Goal: Task Accomplishment & Management: Complete application form

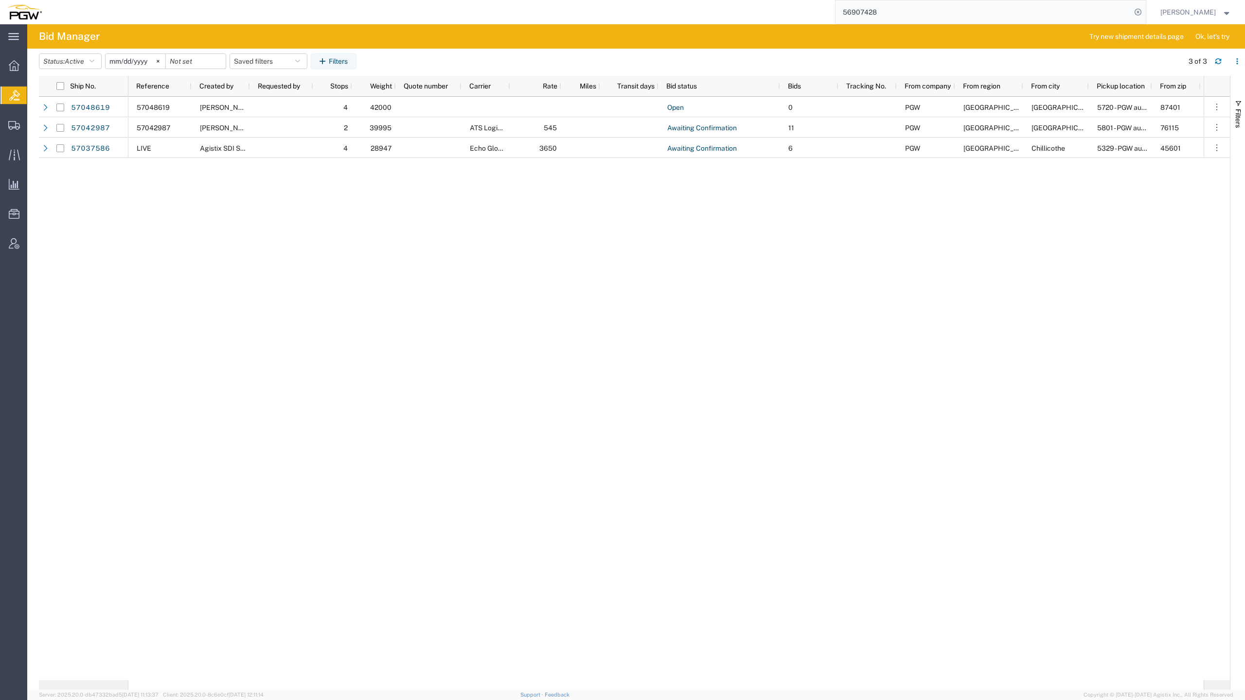
click at [461, 293] on div "57048619 [PERSON_NAME] 4 42000 Open 0 PGW [GEOGRAPHIC_DATA] 5720 - PGW autoglas…" at bounding box center [665, 388] width 1075 height 583
click at [121, 0] on div "56907428" at bounding box center [597, 12] width 1097 height 24
click at [0, 0] on span "Create Shipment" at bounding box center [0, 0] width 0 height 0
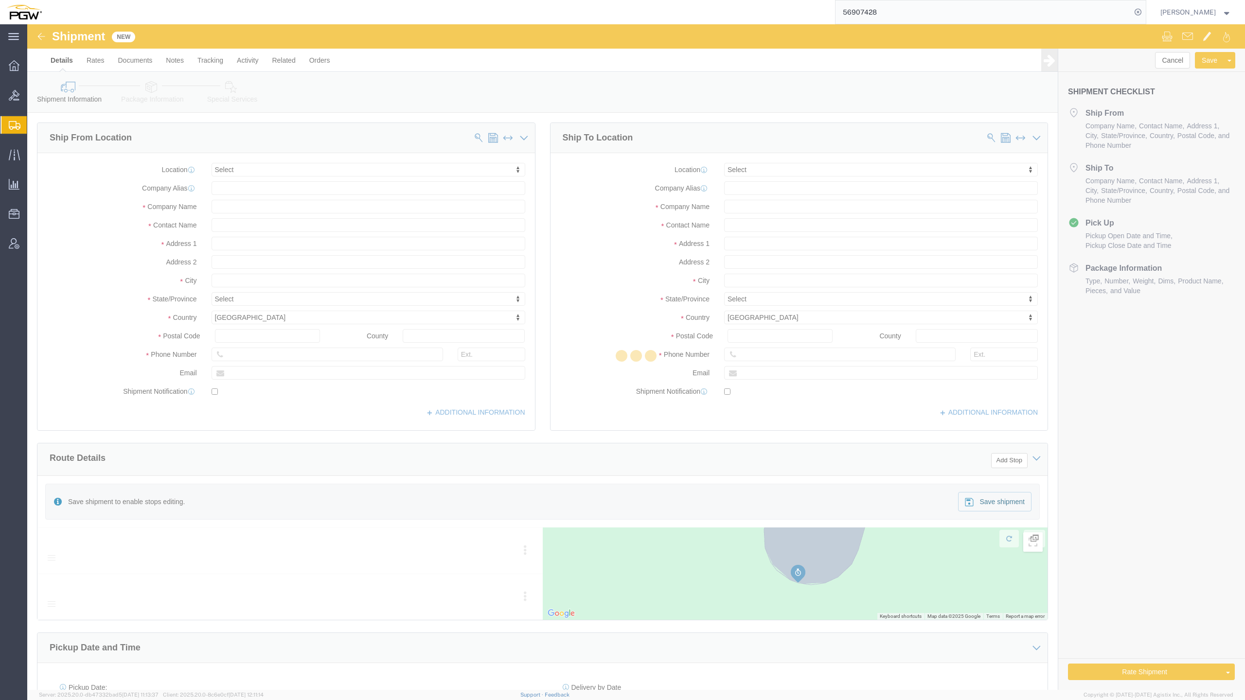
click at [28, 154] on div "main_menu Created with Sketch. Collapse Menu Overview Bids Shipments Shipment M…" at bounding box center [622, 362] width 1245 height 676
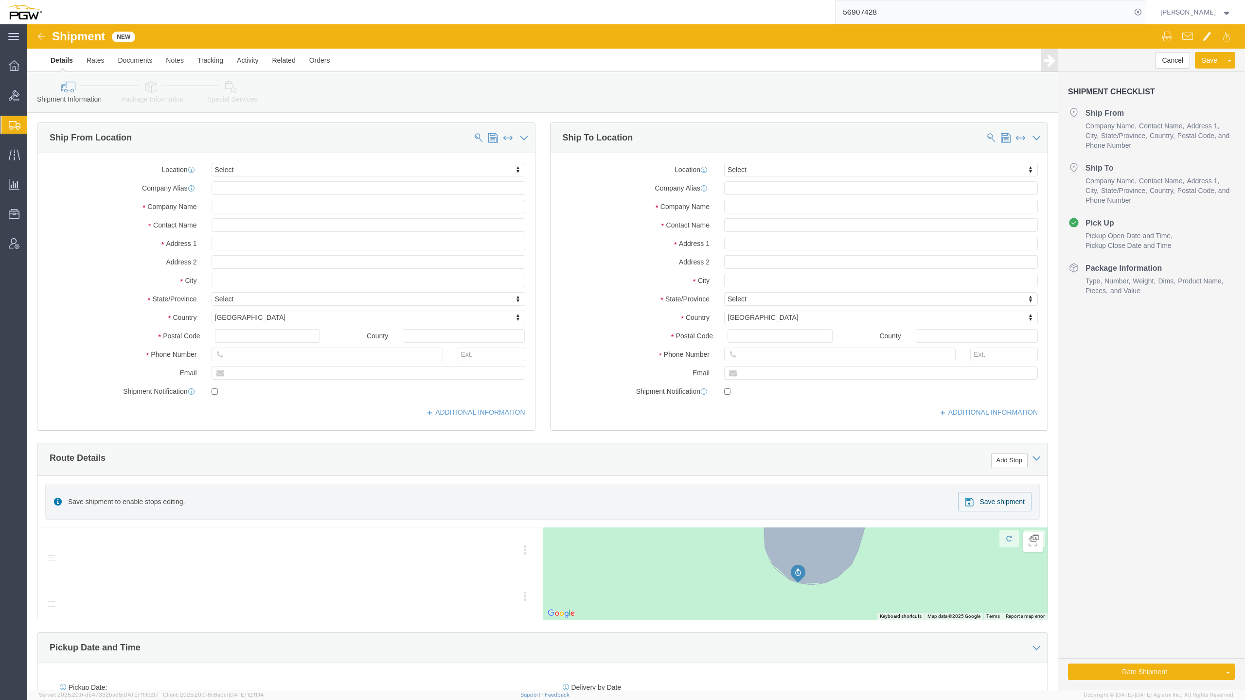
select select
click at [0, 0] on span "Create from Template" at bounding box center [0, 0] width 0 height 0
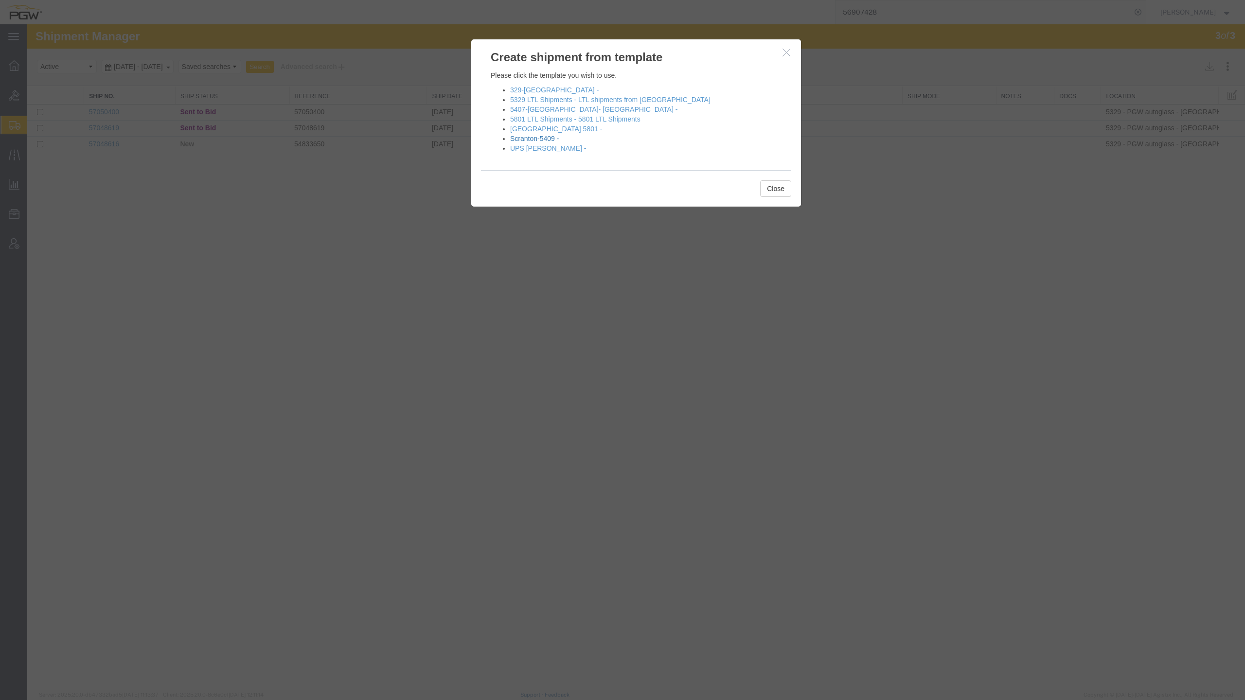
click at [539, 139] on link "Scranton-5409 -" at bounding box center [534, 139] width 49 height 8
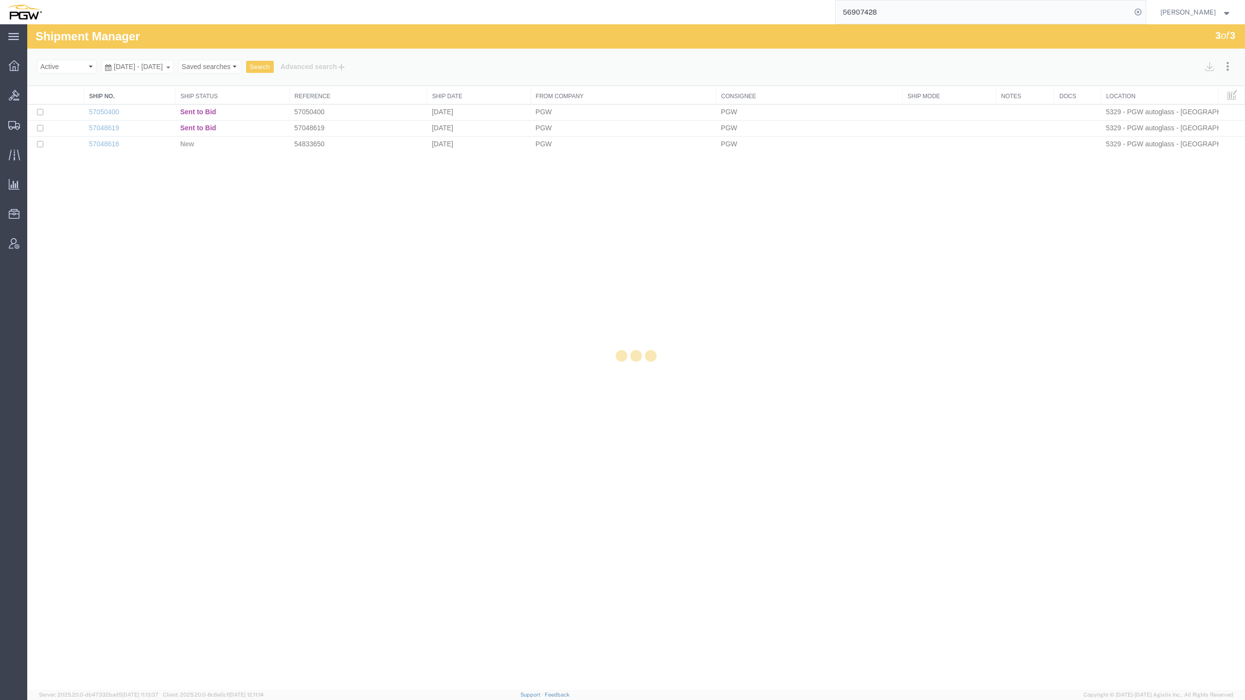
select select "61931"
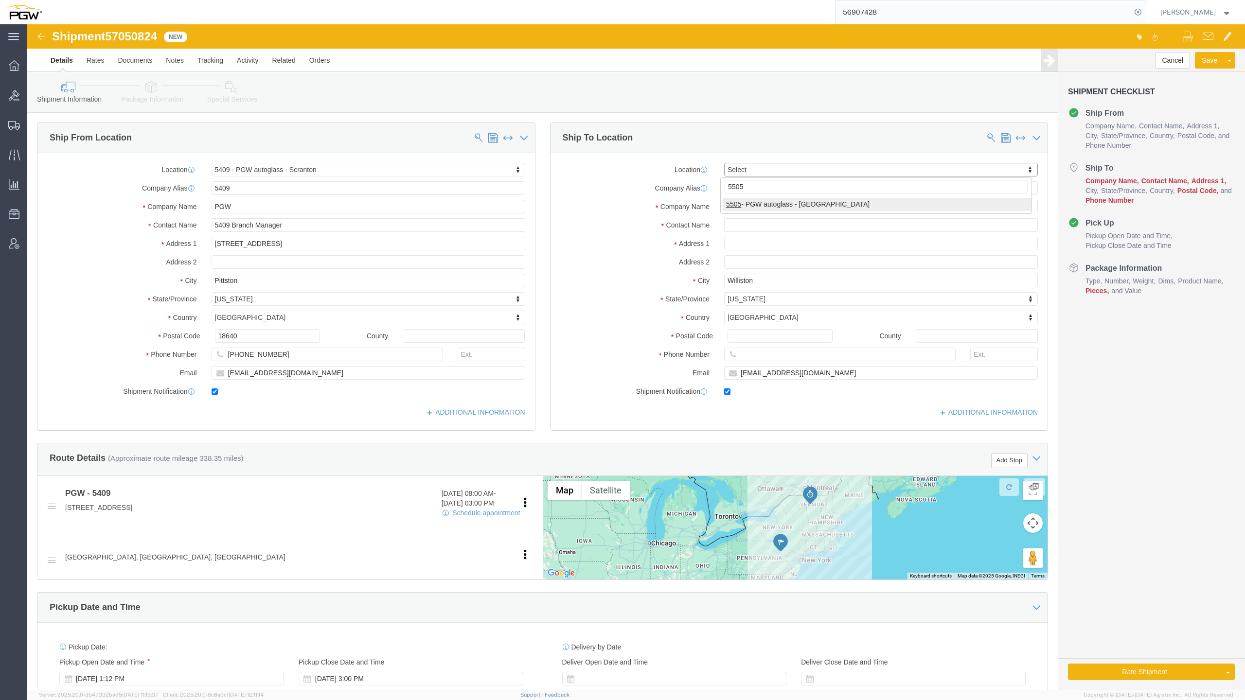
drag, startPoint x: 720, startPoint y: 158, endPoint x: 699, endPoint y: 158, distance: 20.4
click input "5505"
paste input "49"
type input "5495"
select select "28325"
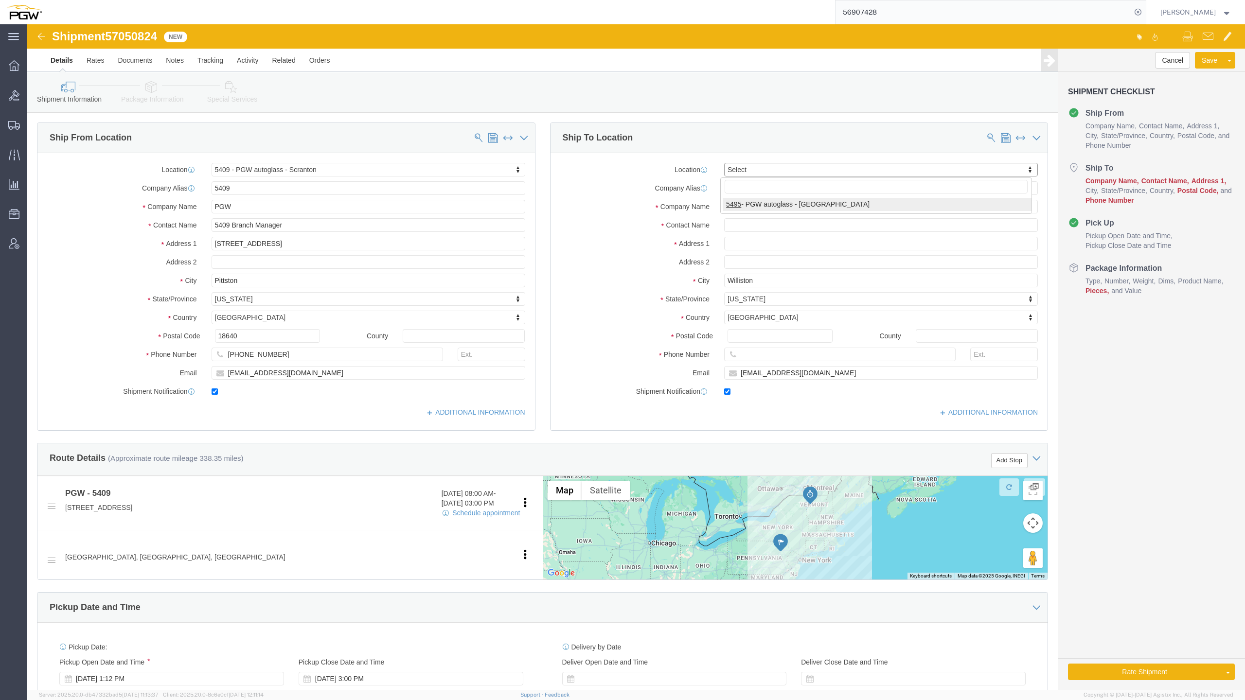
type input "5495"
type input "PGW"
type input "5495 Branch Manager"
type input "[STREET_ADDRESS][PERSON_NAME]"
type input "[GEOGRAPHIC_DATA]"
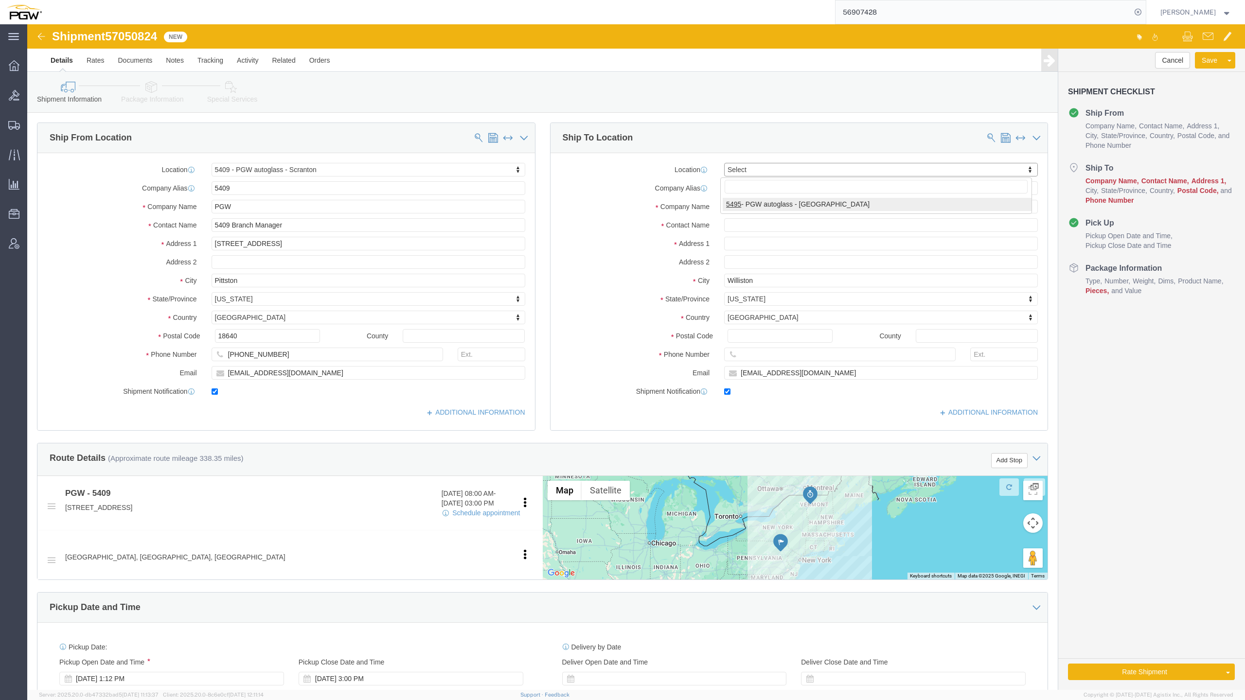
type input "55811"
type input "[PHONE_NUMBER]"
type input "[EMAIL_ADDRESS][DOMAIN_NAME]"
select select "MN"
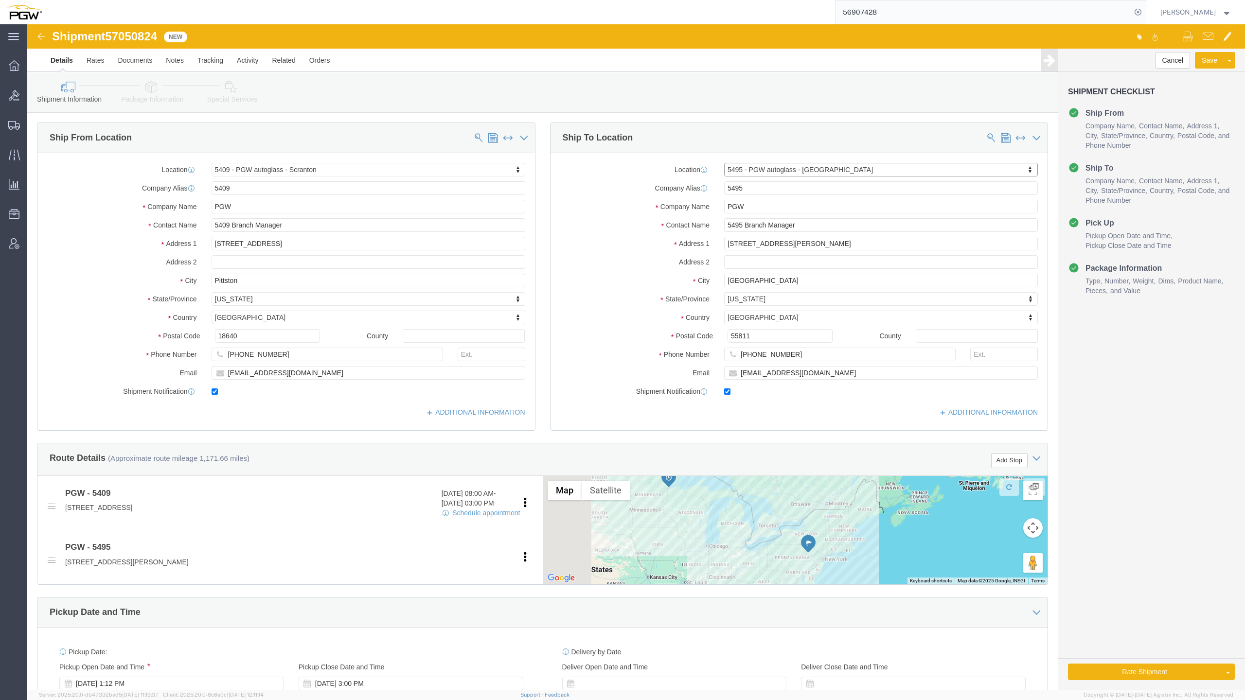
scroll to position [129, 0]
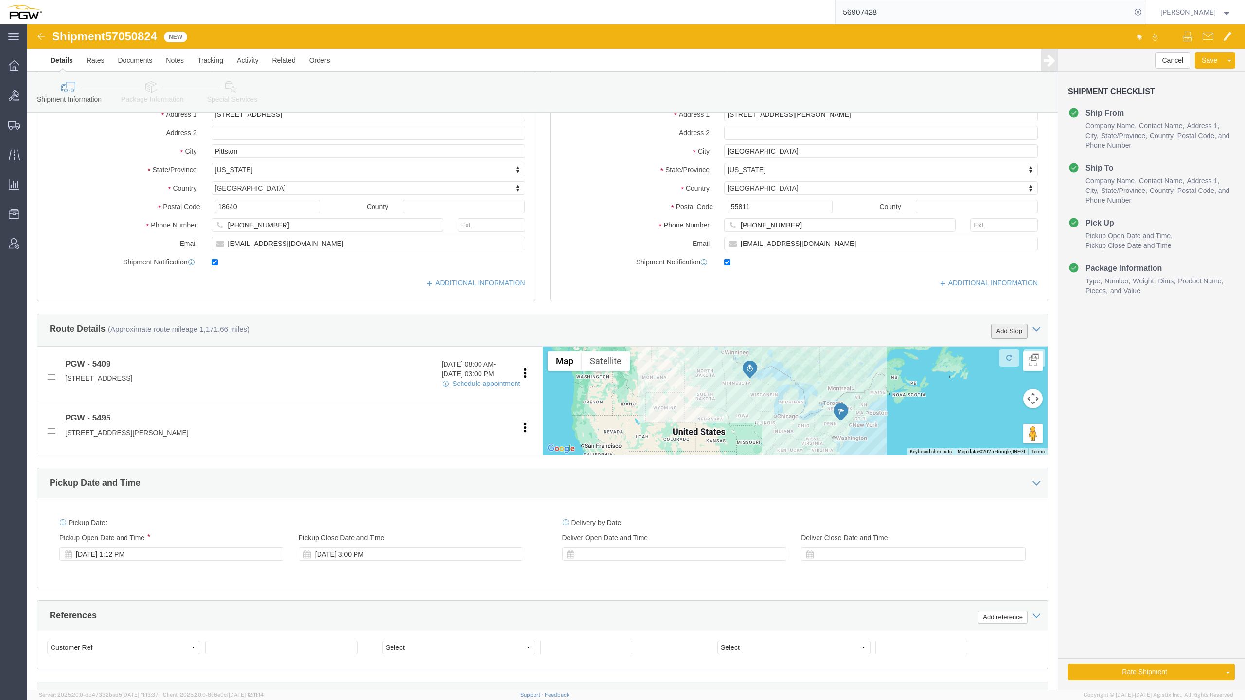
click button "Add Stop"
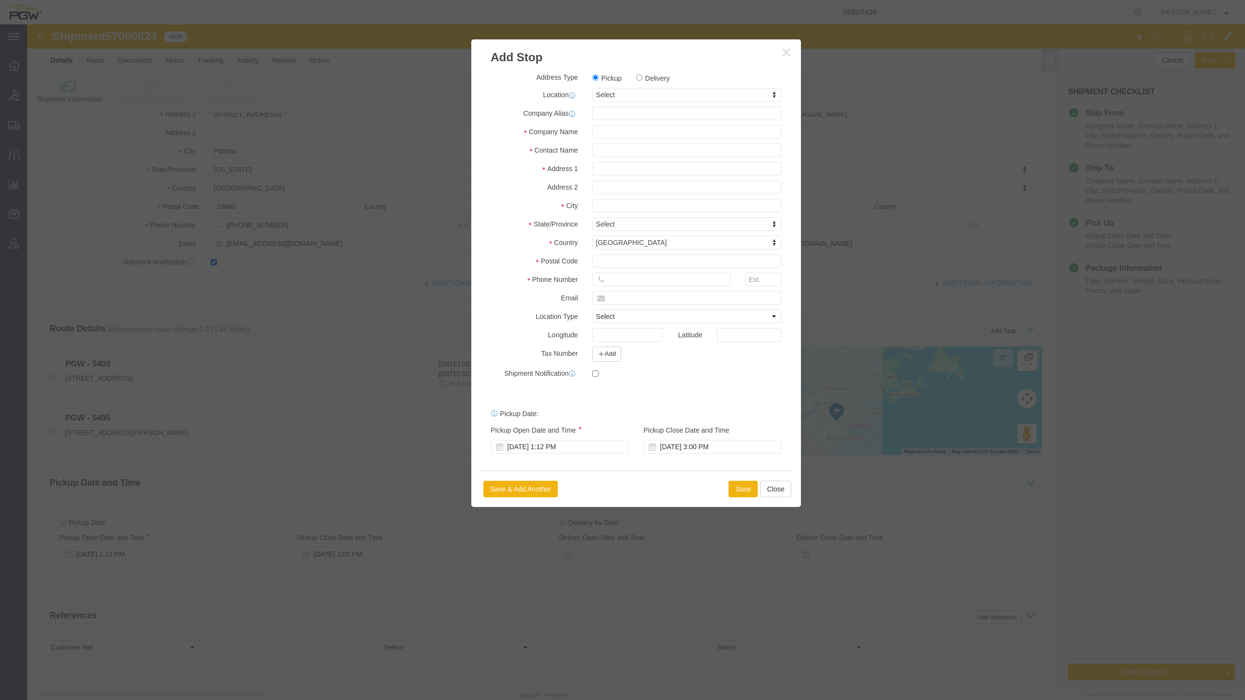
click button "button"
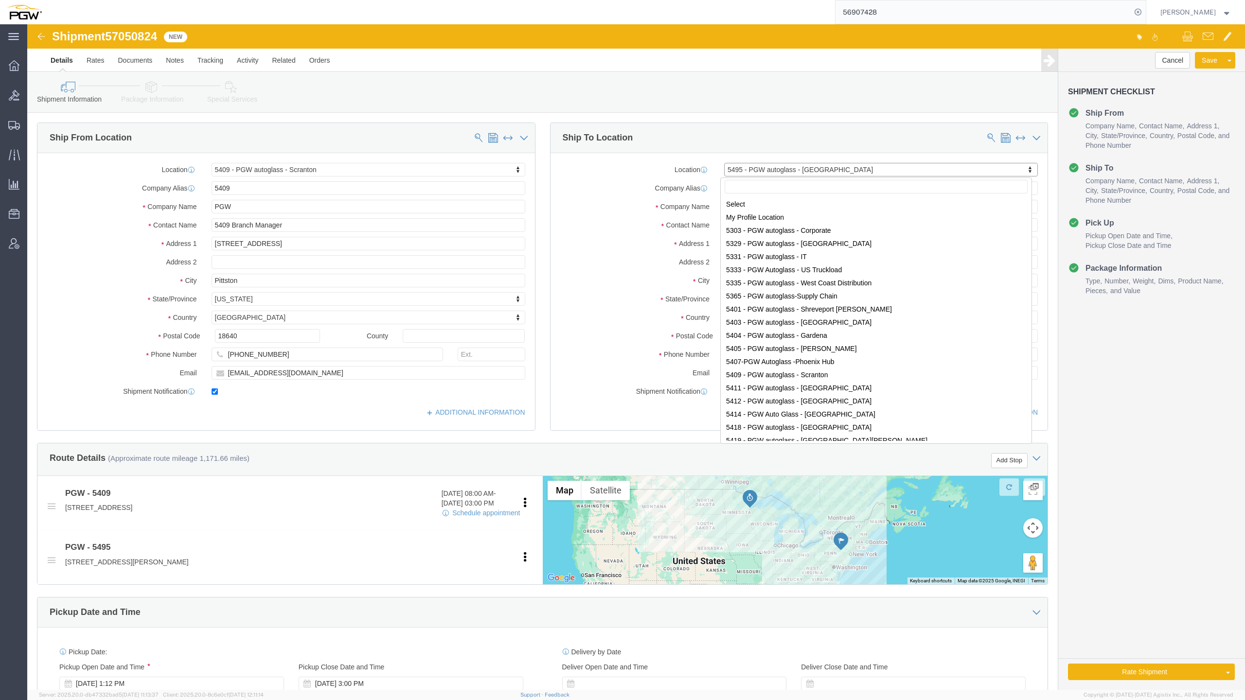
scroll to position [421, 0]
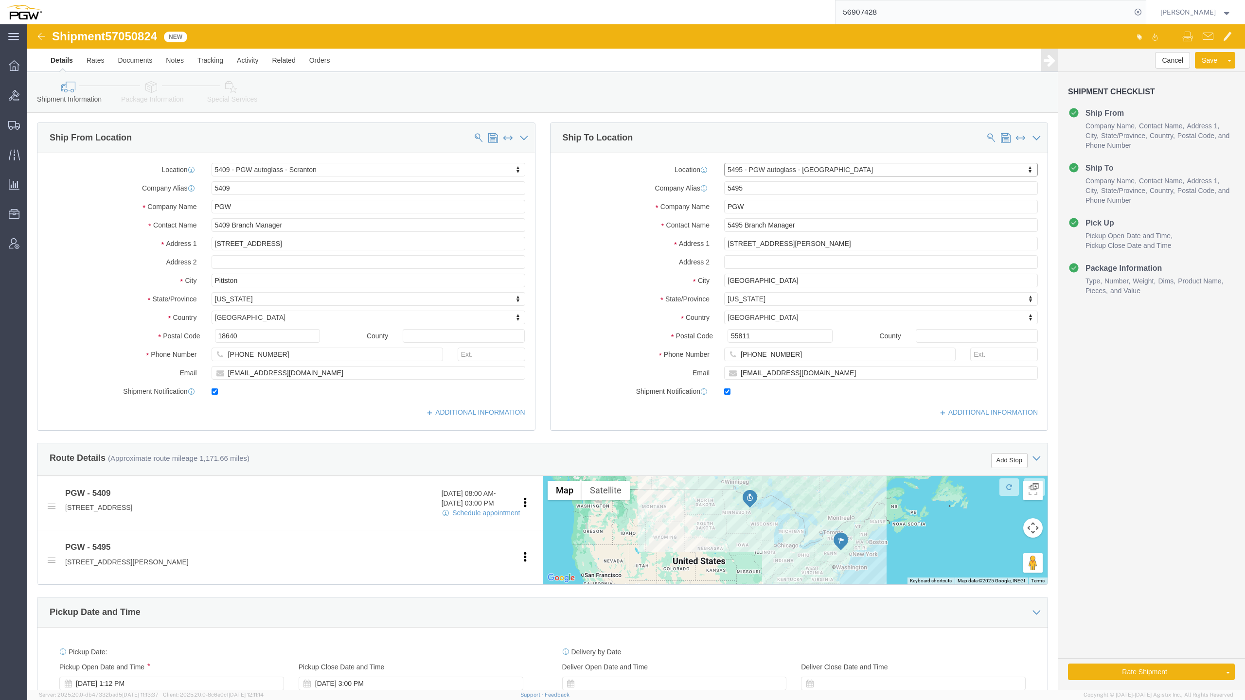
drag, startPoint x: 725, startPoint y: 140, endPoint x: 712, endPoint y: 149, distance: 16.5
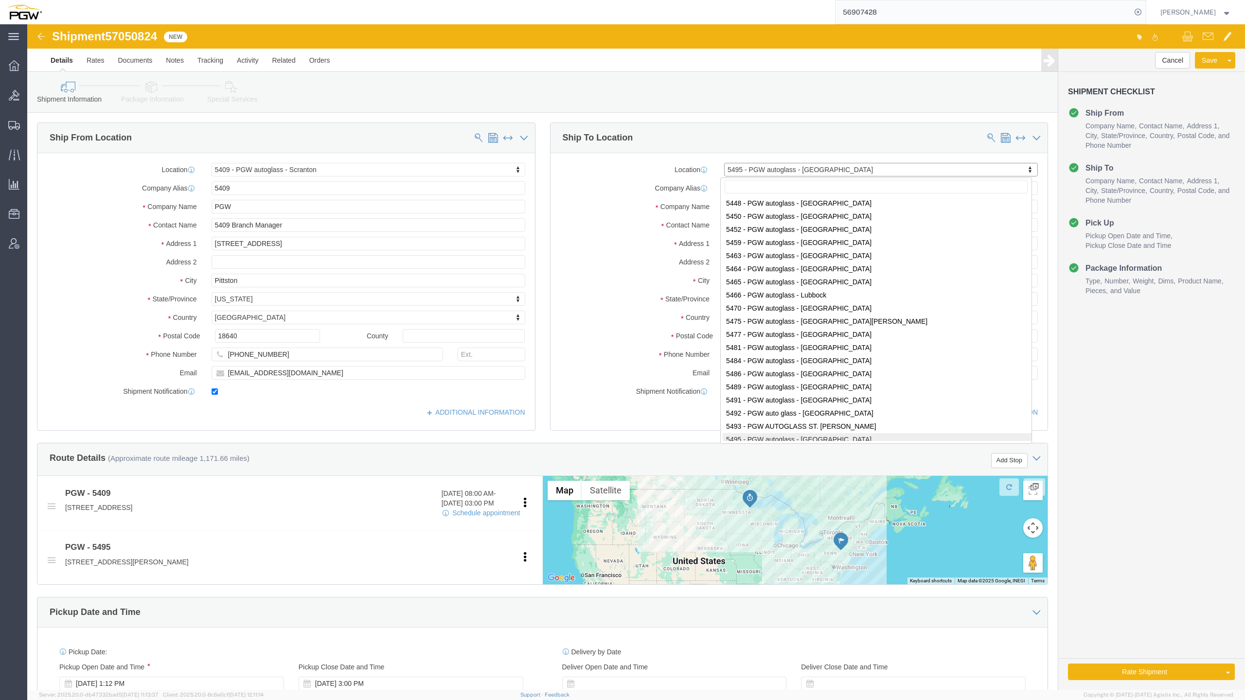
drag, startPoint x: 710, startPoint y: 147, endPoint x: 701, endPoint y: 148, distance: 9.3
drag, startPoint x: 706, startPoint y: 141, endPoint x: 813, endPoint y: 120, distance: 108.6
drag, startPoint x: 800, startPoint y: 147, endPoint x: 717, endPoint y: 149, distance: 83.1
drag, startPoint x: 708, startPoint y: 153, endPoint x: 716, endPoint y: 157, distance: 8.9
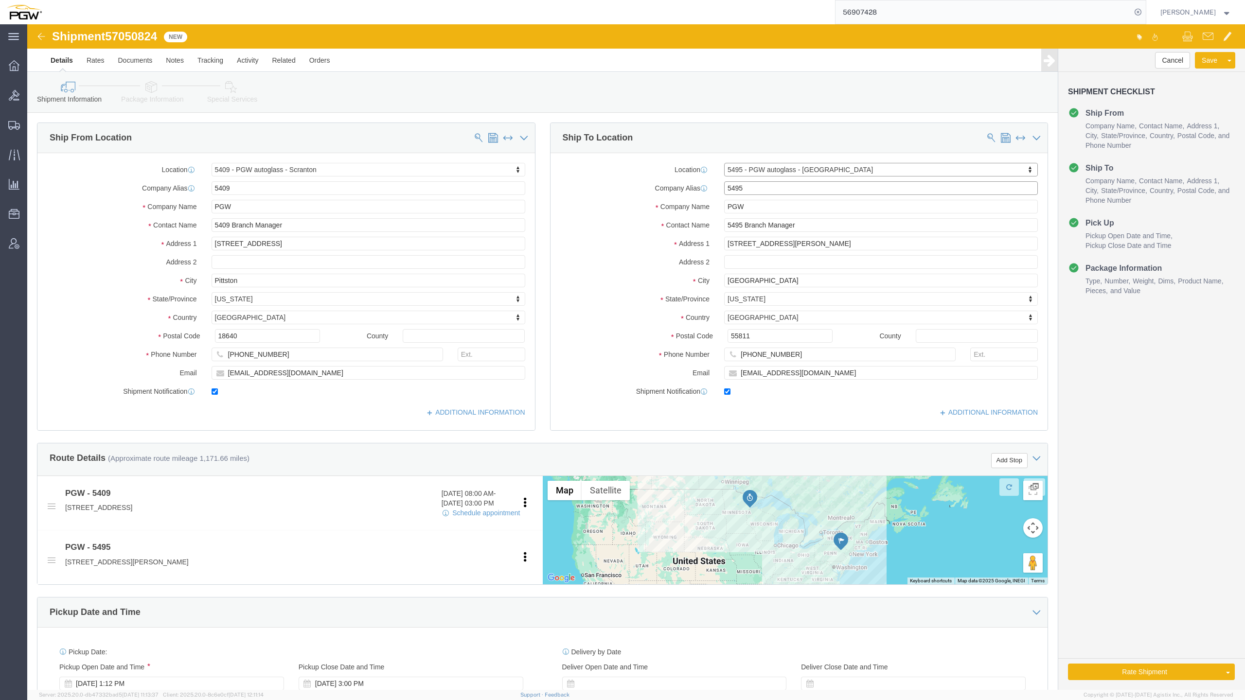
click input "5495"
drag, startPoint x: 717, startPoint y: 160, endPoint x: 659, endPoint y: 166, distance: 57.7
click div "Company Alias 5495"
type input "5510"
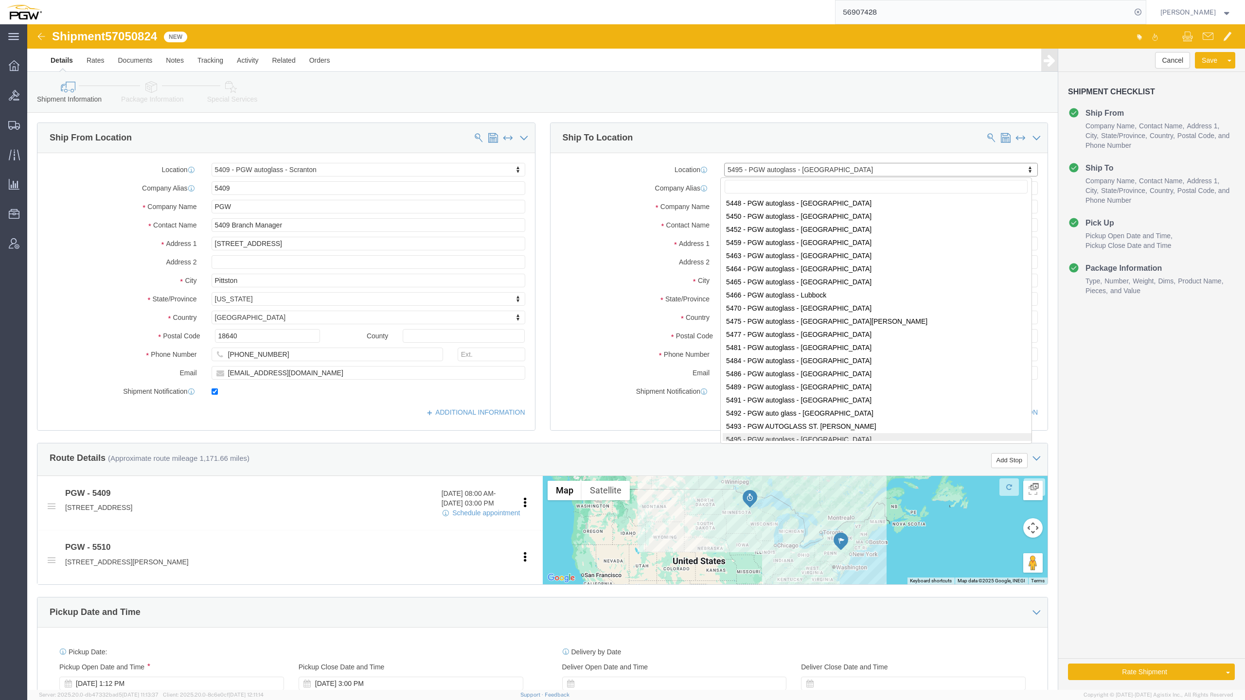
drag, startPoint x: 792, startPoint y: 147, endPoint x: 753, endPoint y: 146, distance: 39.4
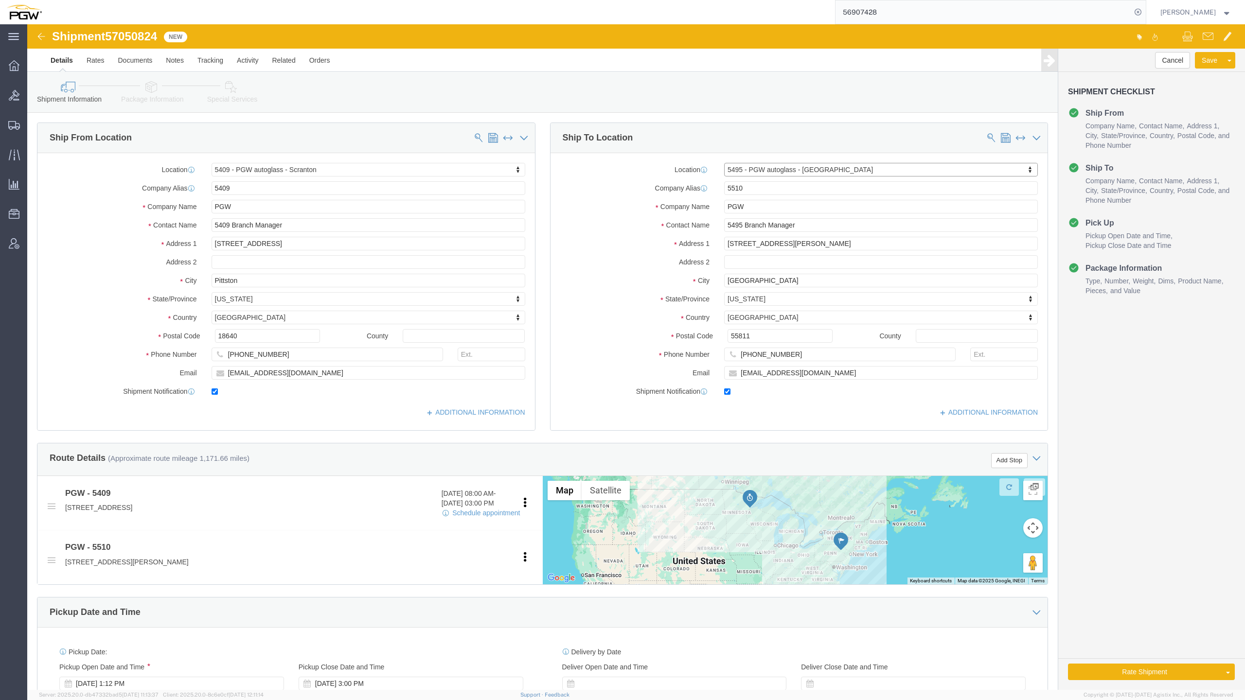
select select
drag, startPoint x: 730, startPoint y: 164, endPoint x: 769, endPoint y: 147, distance: 42.2
click div "Company Alias 5510"
click div "Location Select My Profile Location 5303 - PGW autoglass - Corporate 5329 - PGW…"
type input "5510"
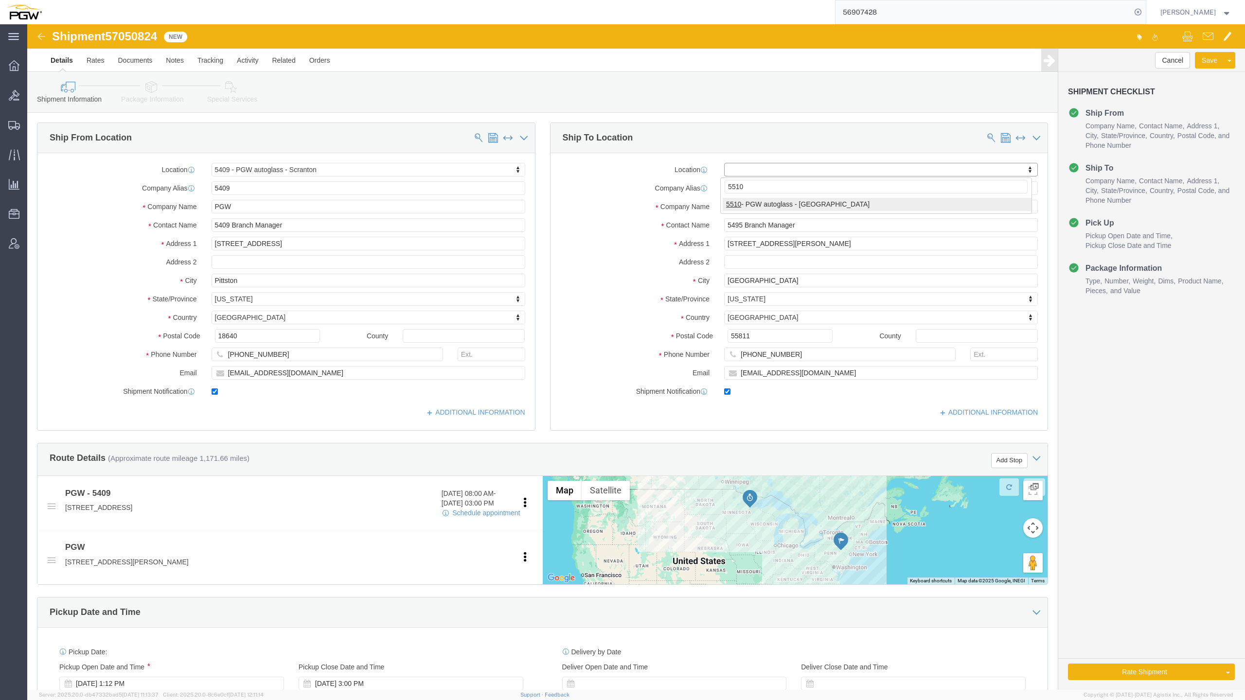
select select "30297"
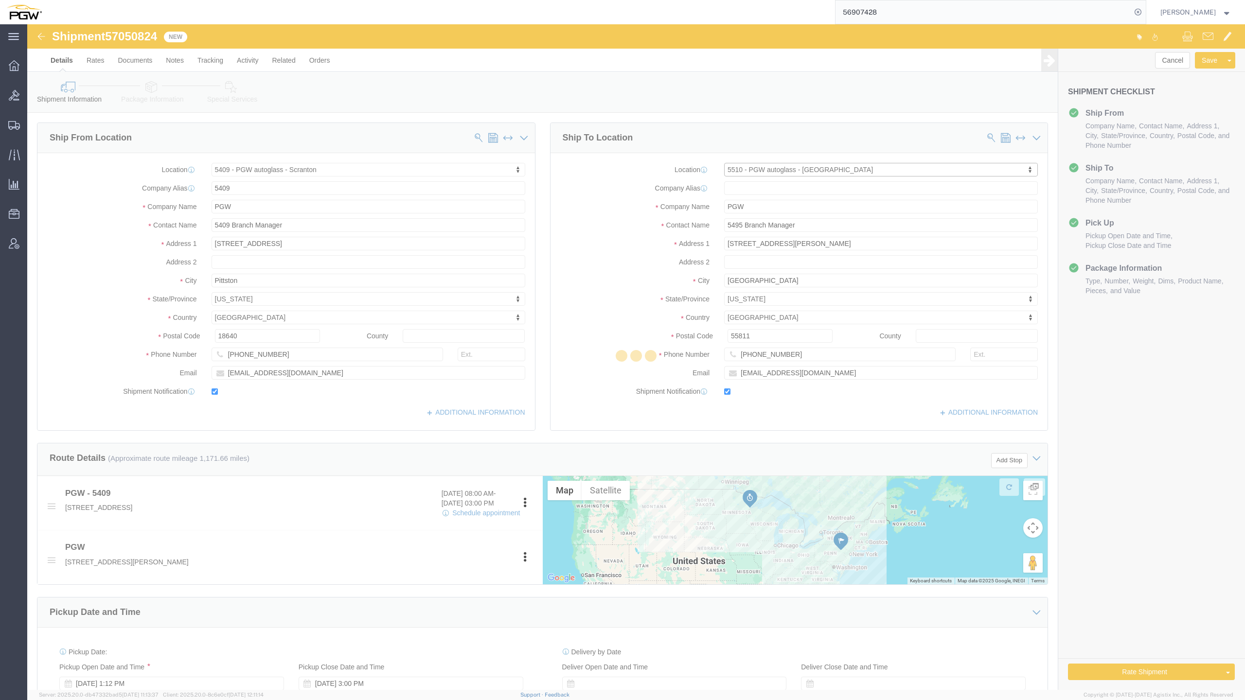
type input "5510"
type input "5510 Branch Manager"
type input "[STREET_ADDRESS]"
type input "Williston"
type input "05495"
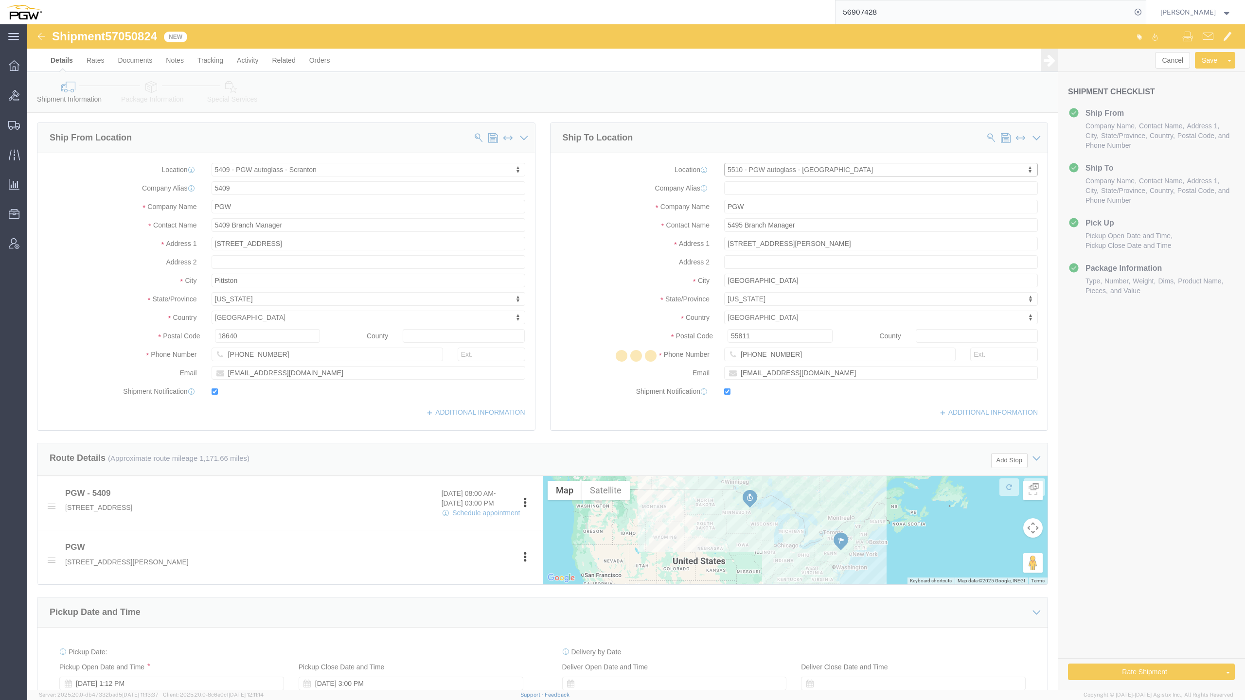
type input "[PHONE_NUMBER]"
type input "[EMAIL_ADDRESS][DOMAIN_NAME]"
select select "VT"
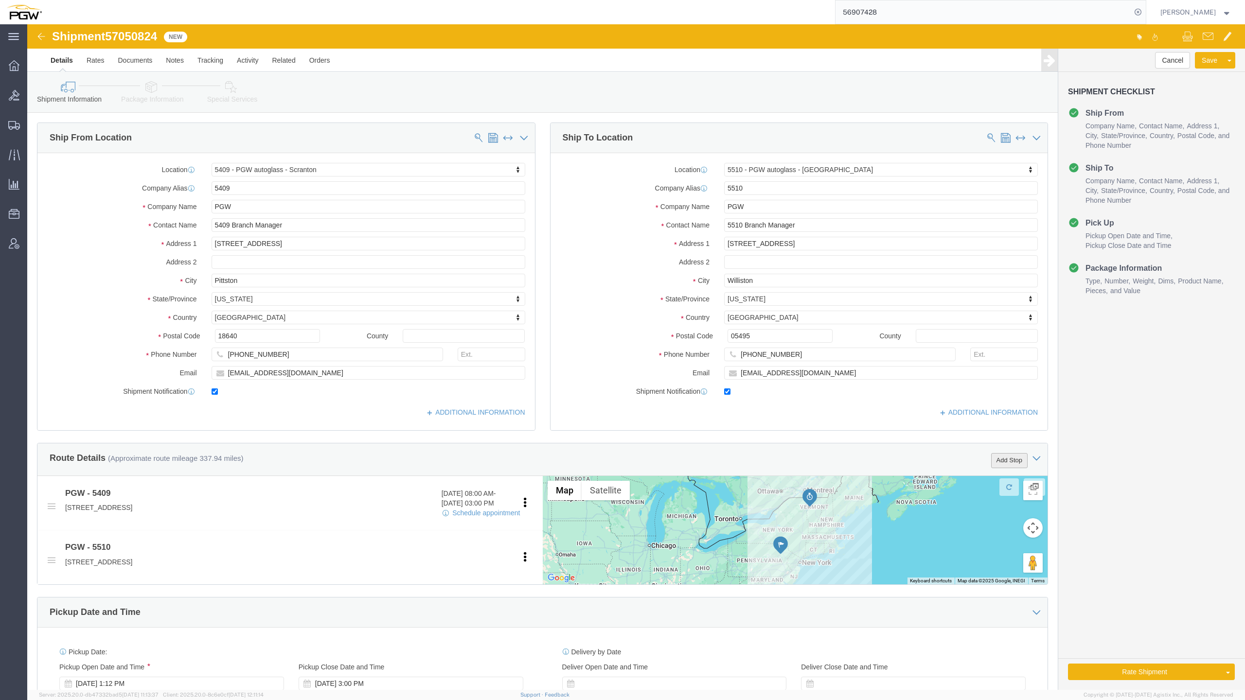
click button "Add Stop"
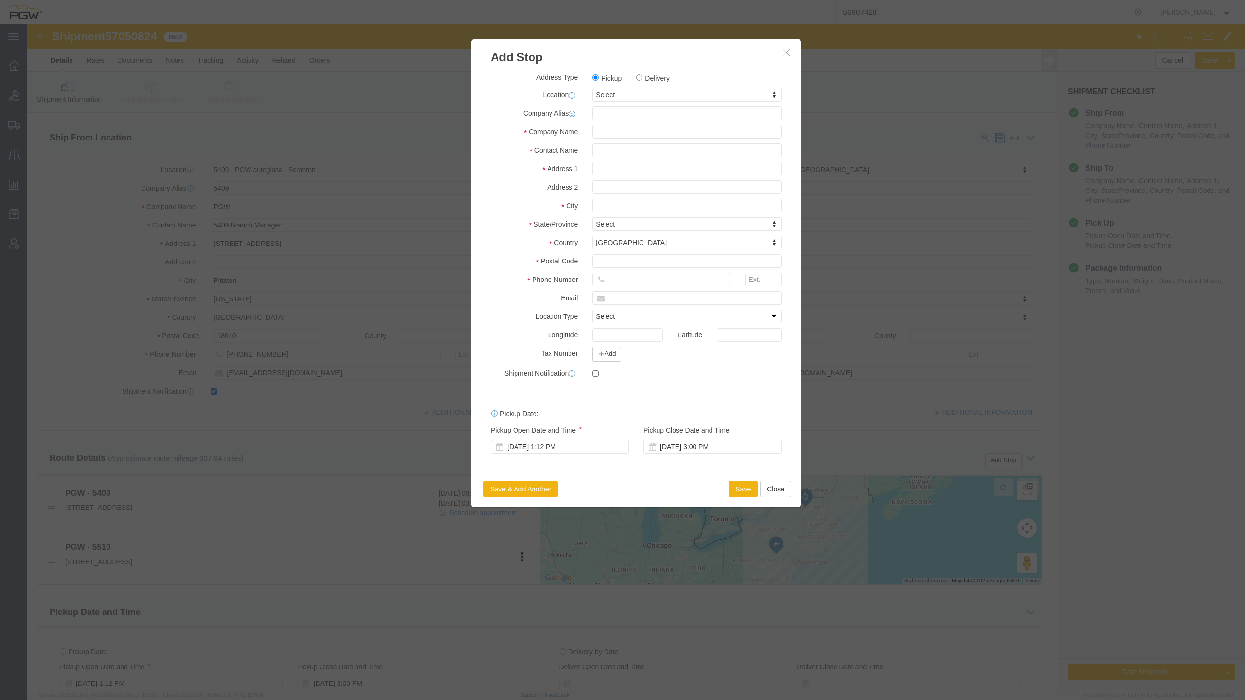
click label "Delivery"
click input "Delivery"
radio input "true"
select select
click div "Address Type Pickup Delivery Location My Profile Location 5303 - PGW autoglass …"
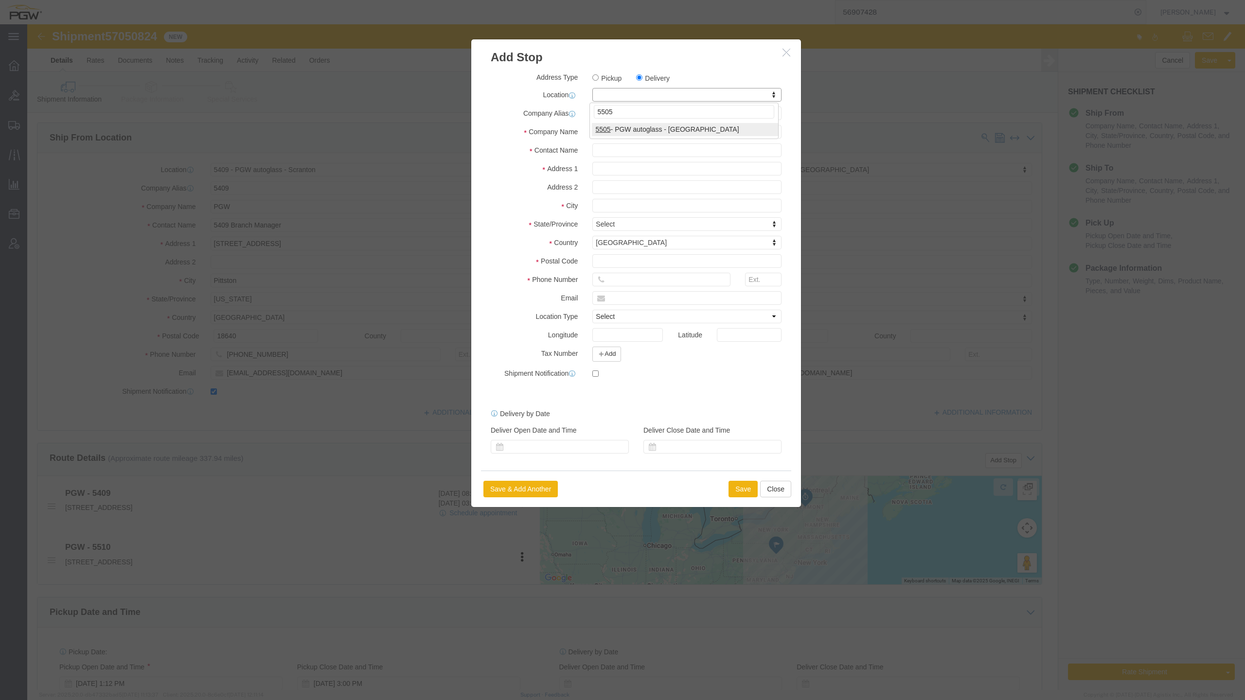
click input "5505"
type input "5505"
select select "28335"
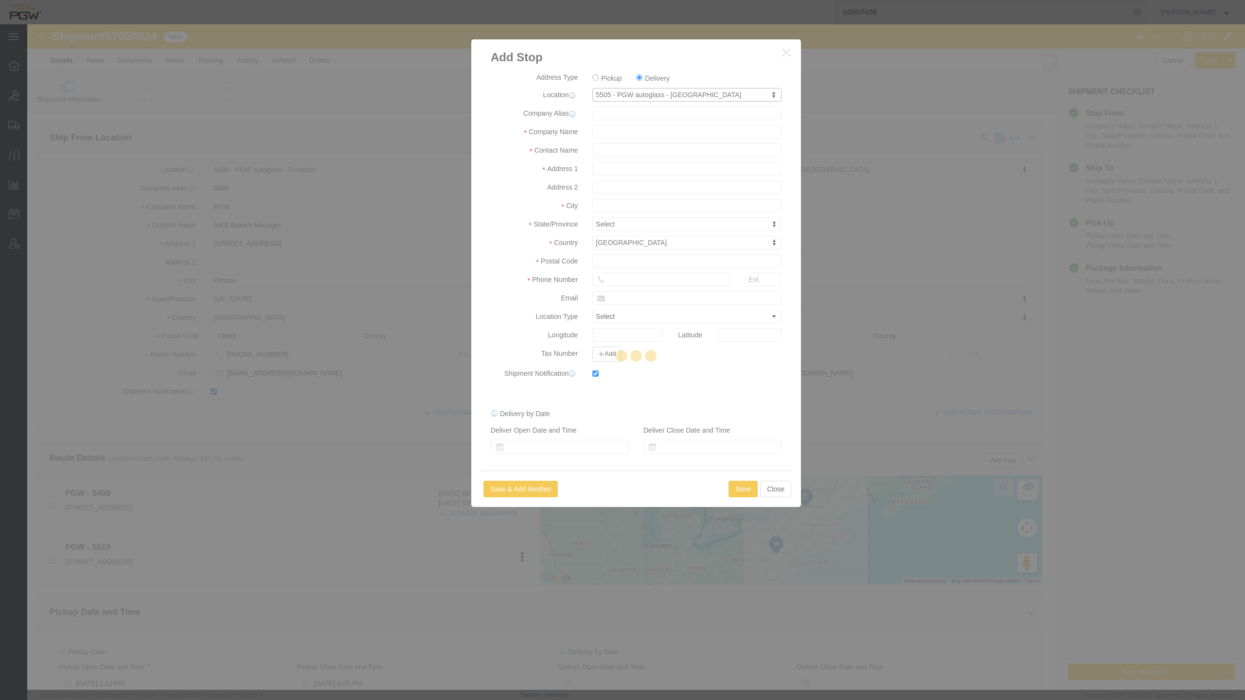
type input "5505"
type input "PGW"
type input "5505 Branch Manager"
type input "[STREET_ADDRESS]"
type input "Suite B"
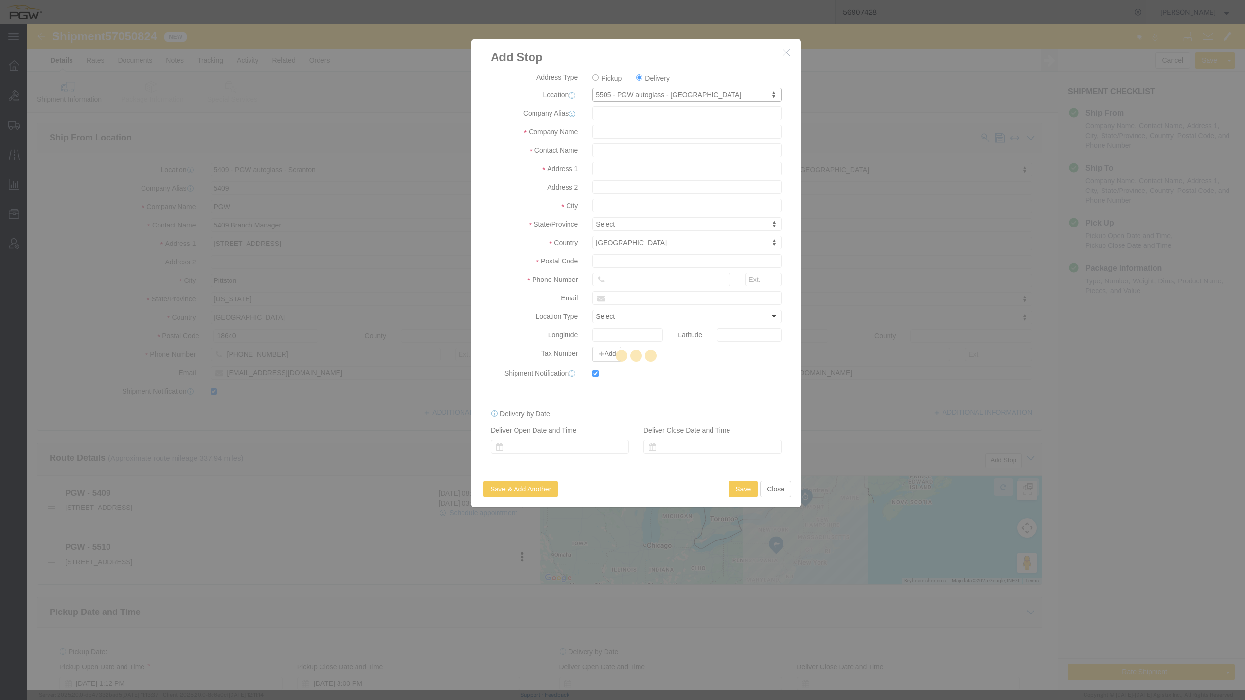
type input "Watervliet"
type input "12189"
type input "[PHONE_NUMBER]"
type input "[EMAIL_ADDRESS][DOMAIN_NAME]"
checkbox input "true"
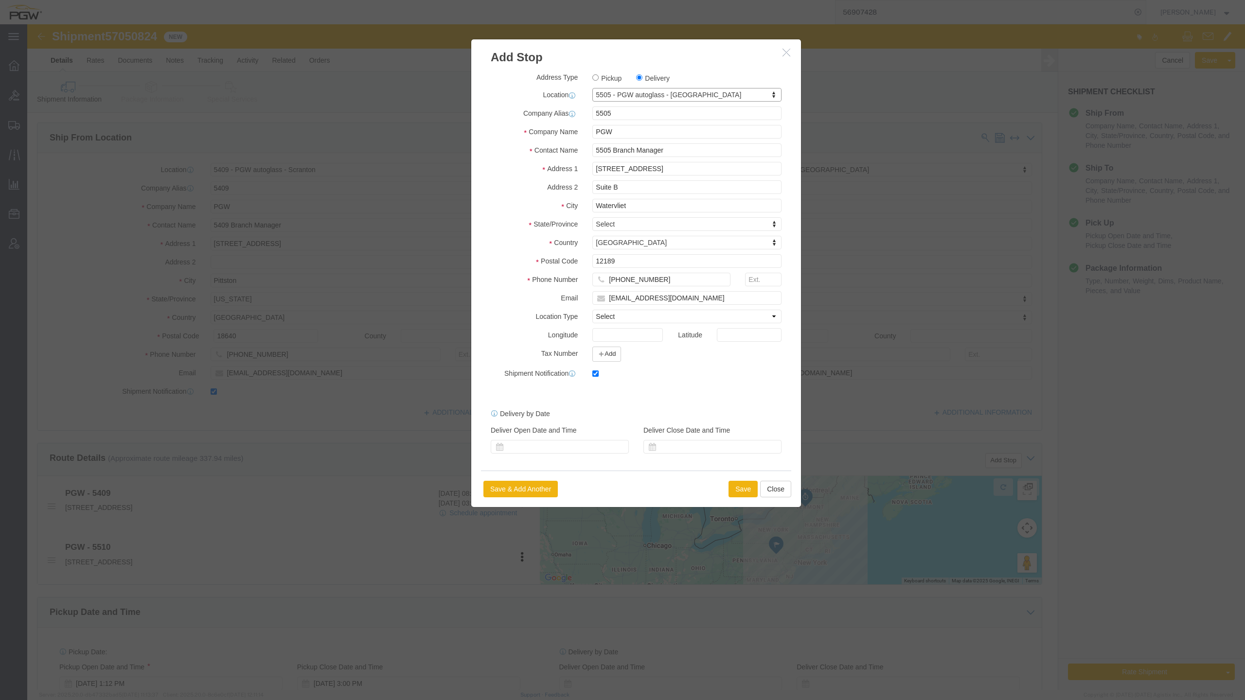
select select "NY"
click button "Save"
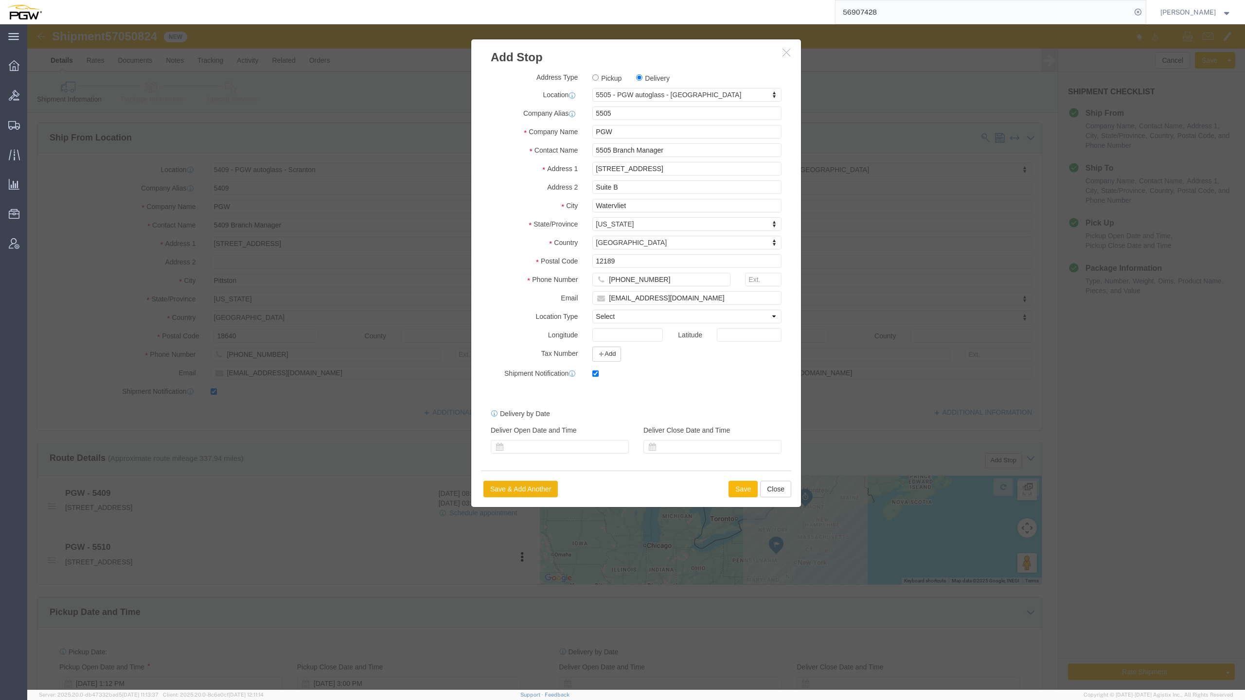
select select "D"
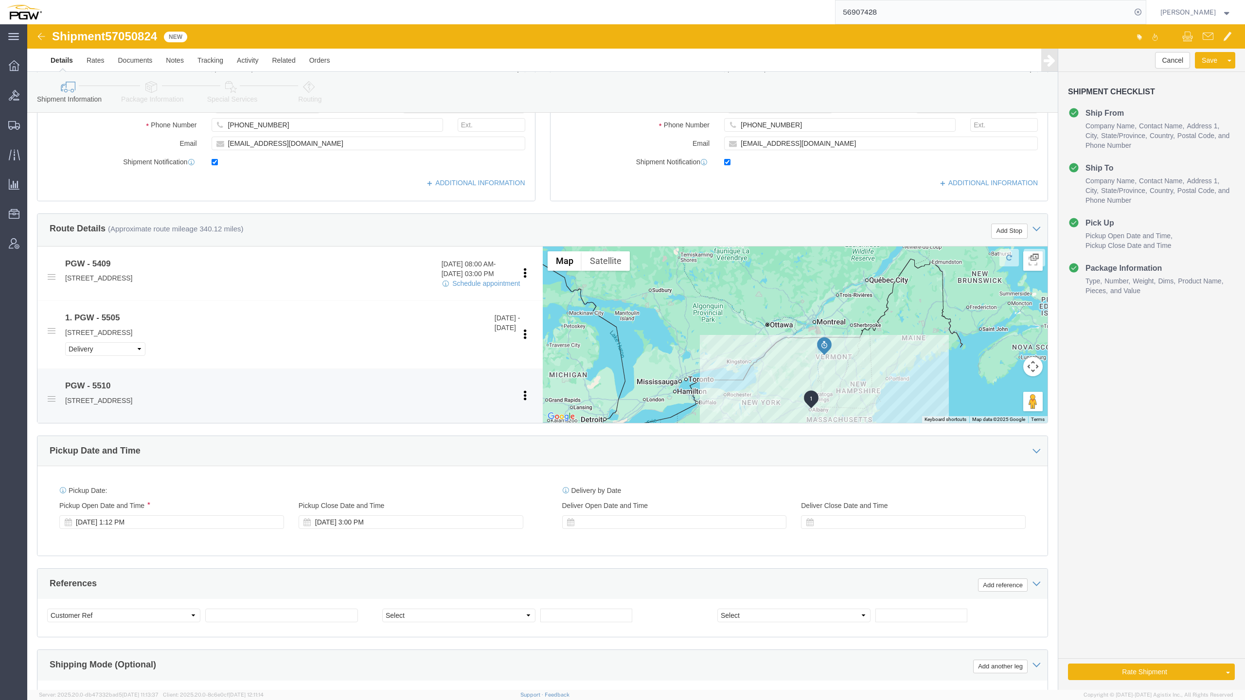
scroll to position [259, 0]
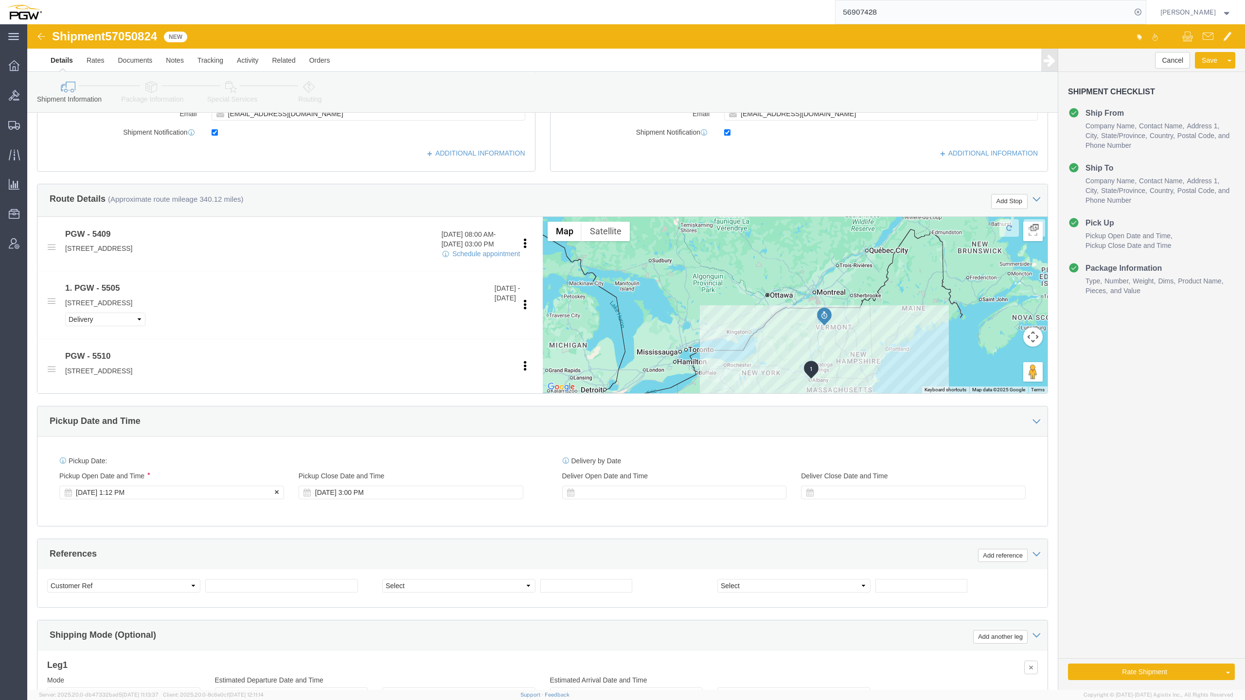
click div "[DATE] 1:12 PM"
click input "1:12 PM"
type input "8:00 AM"
click button "Apply"
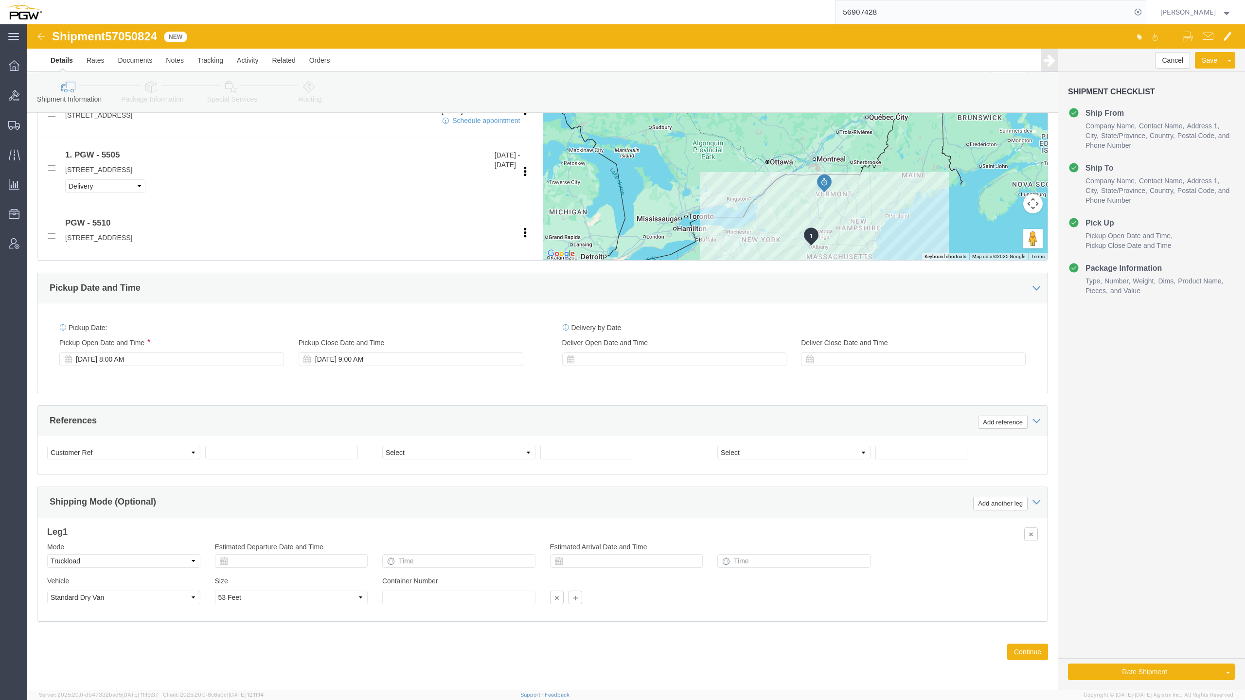
scroll to position [396, 0]
click select "Select Account Type Activity ID Airline Appointment Number ASN Batch Request # …"
select select "BOL"
click select "Select Account Type Activity ID Airline Appointment Number ASN Batch Request # …"
click span "57050824"
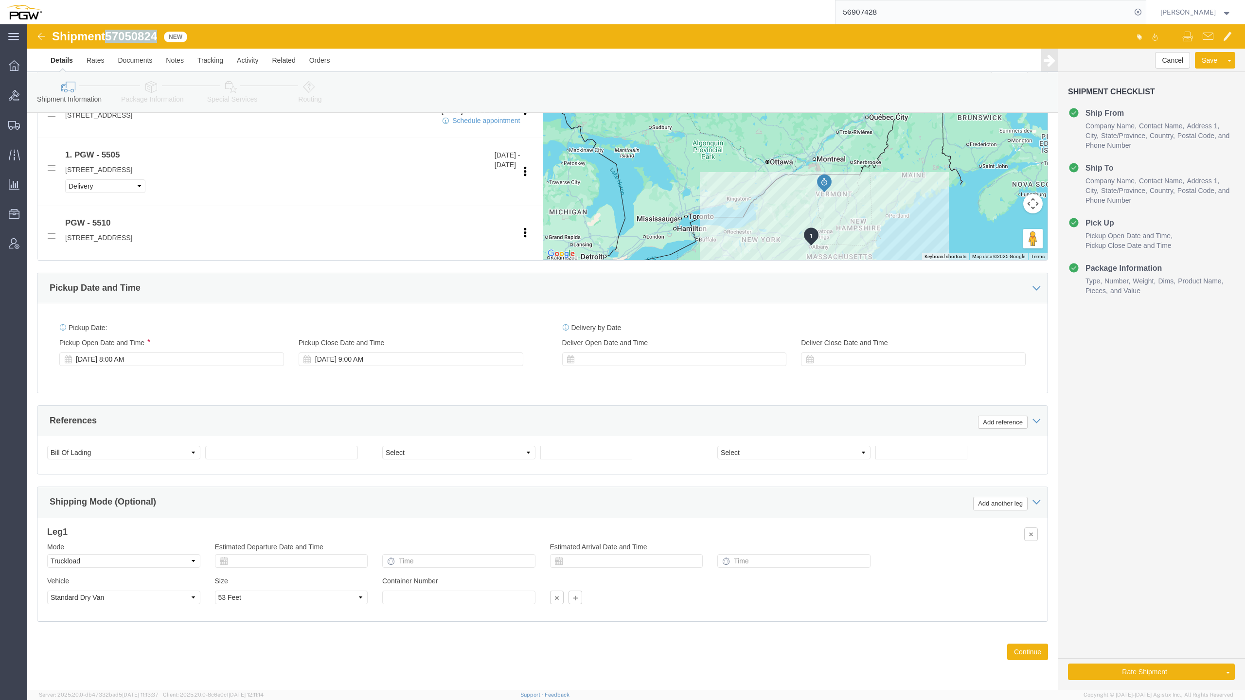
click span "57050824"
copy span "57050824"
click input "text"
paste input "57050824"
type input "57050824"
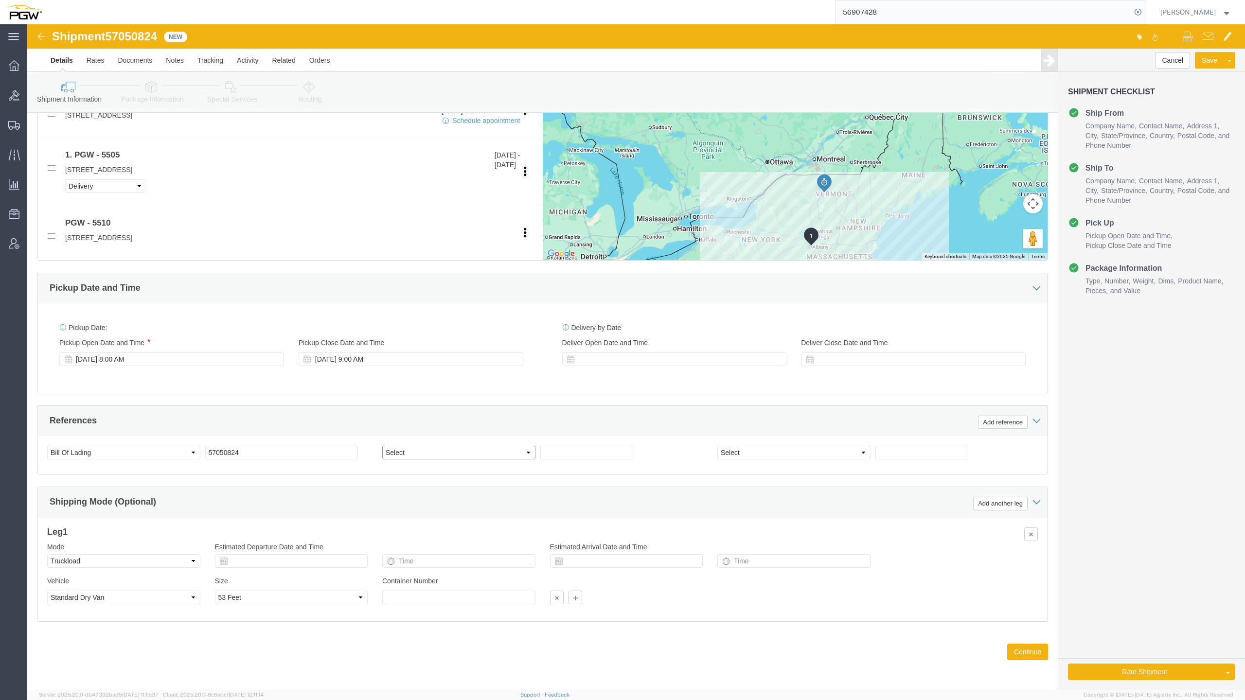
click select "Select Account Type Activity ID Airline Appointment Number ASN Batch Request # …"
select select "ORDERNUM"
click select "Select Account Type Activity ID Airline Appointment Number ASN Batch Request # …"
click input "text"
paste input "669611"
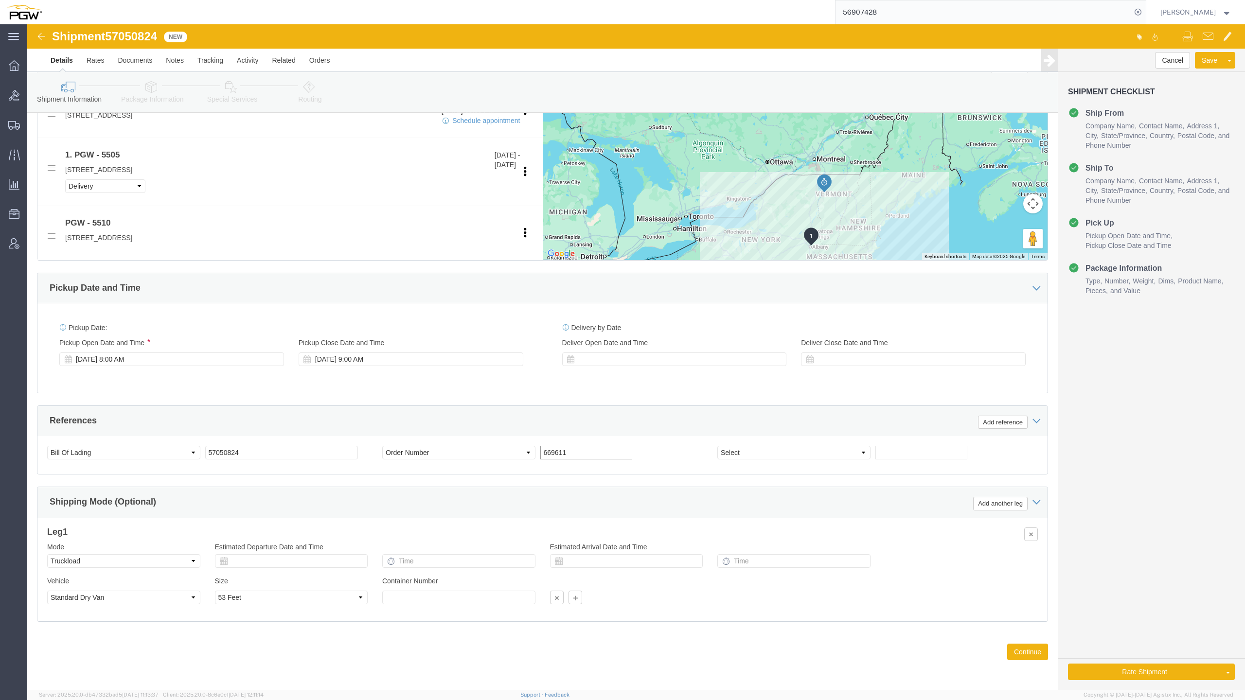
type input "669611"
click input "text"
paste input "669612"
type input "669612"
click select "Select Account Type Activity ID Airline Appointment Number ASN Batch Request # …"
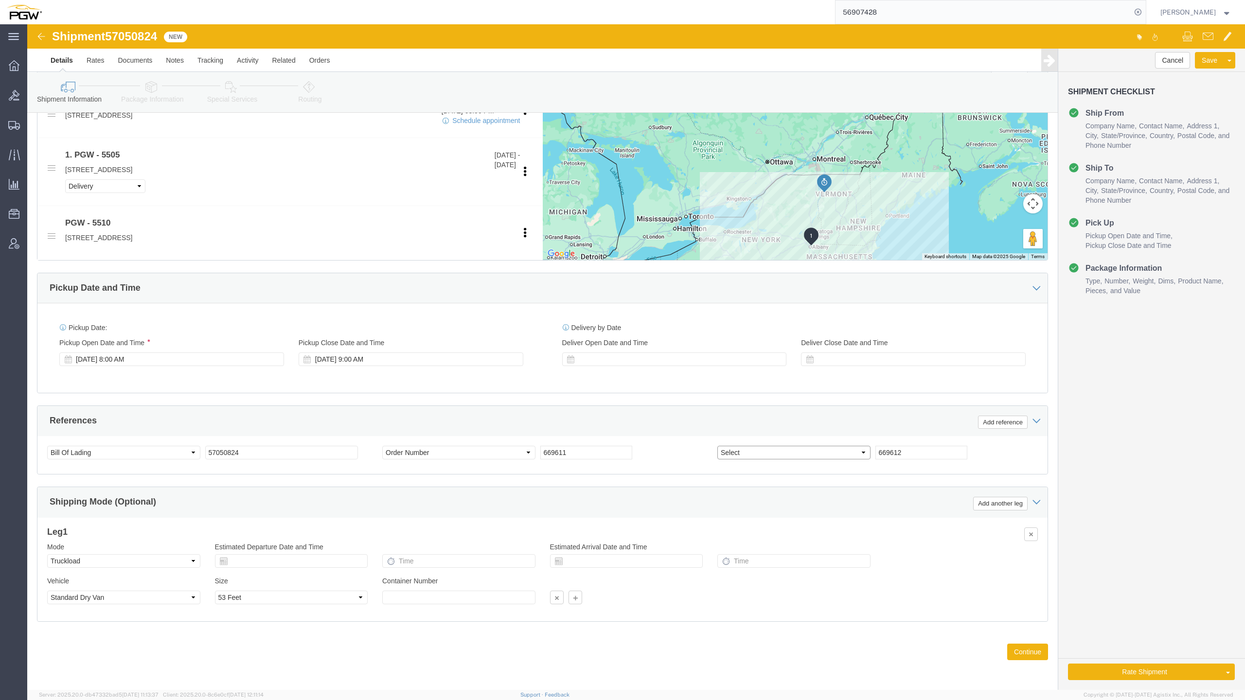
select select "ORDERNUM"
click select "Select Account Type Activity ID Airline Appointment Number ASN Batch Request # …"
click button "Continue"
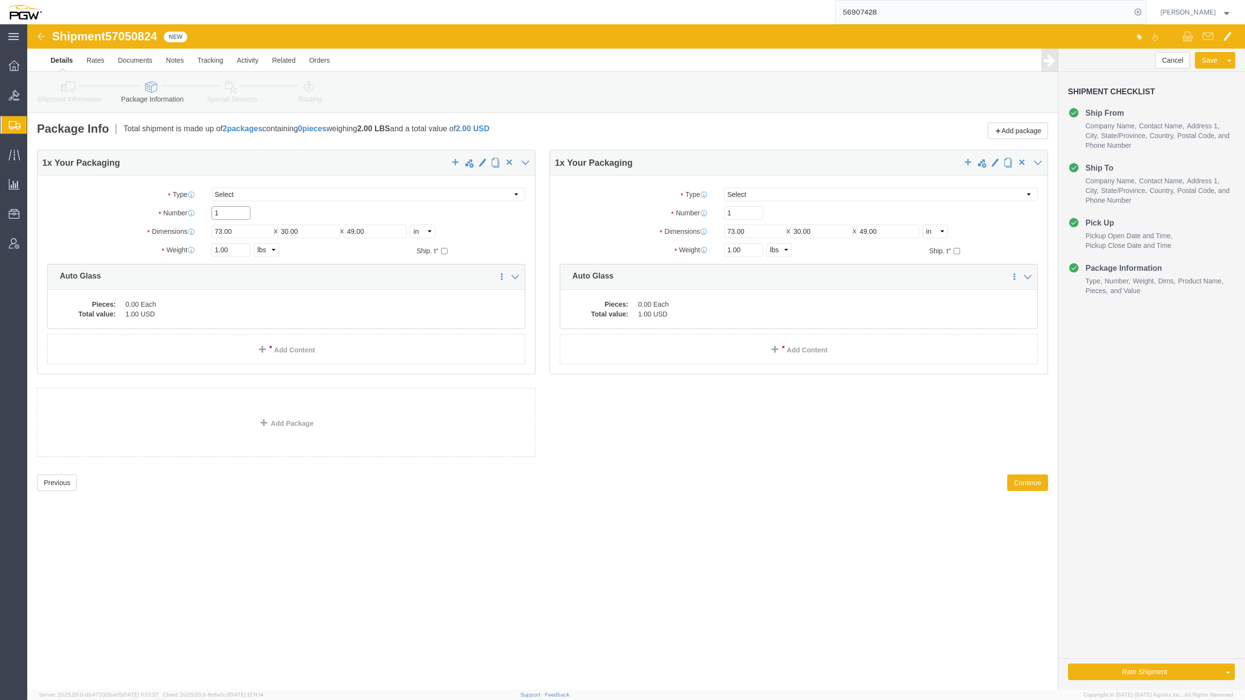
click input "1"
type input "15"
click input "1"
type input "17"
click input "1.00"
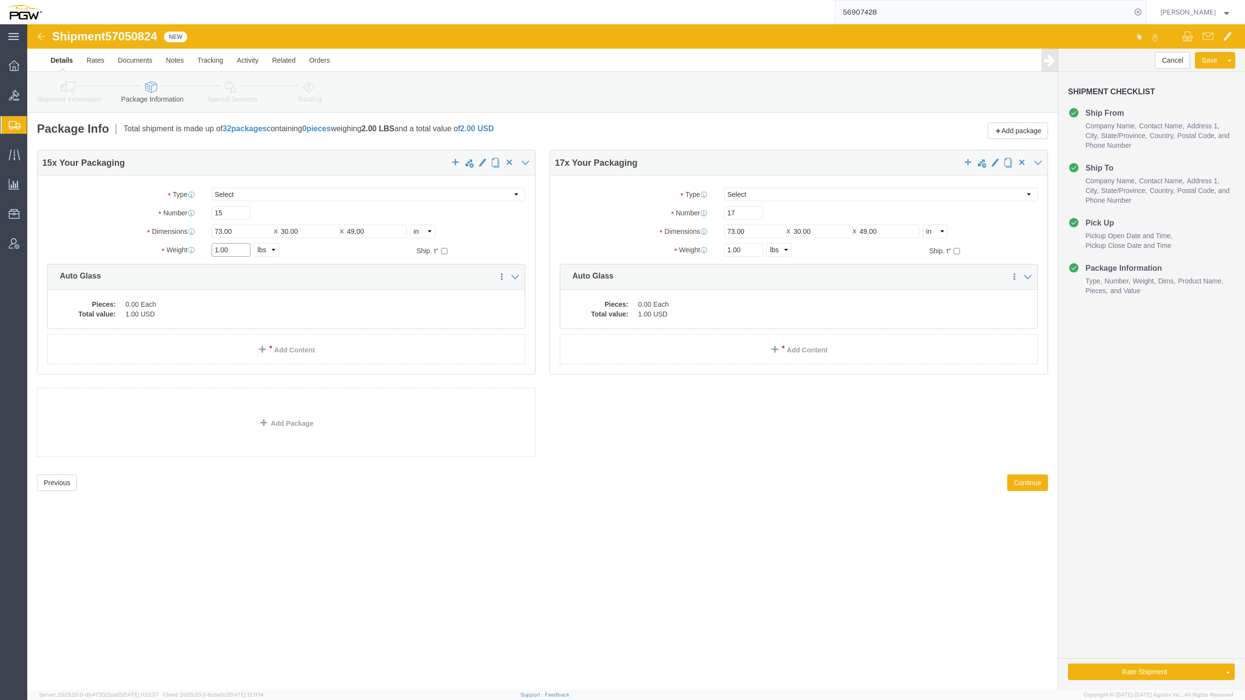
paste input "1533"
type input "11533.00"
drag, startPoint x: 701, startPoint y: 220, endPoint x: 710, endPoint y: 222, distance: 9.4
click input "1.00"
paste input "1999"
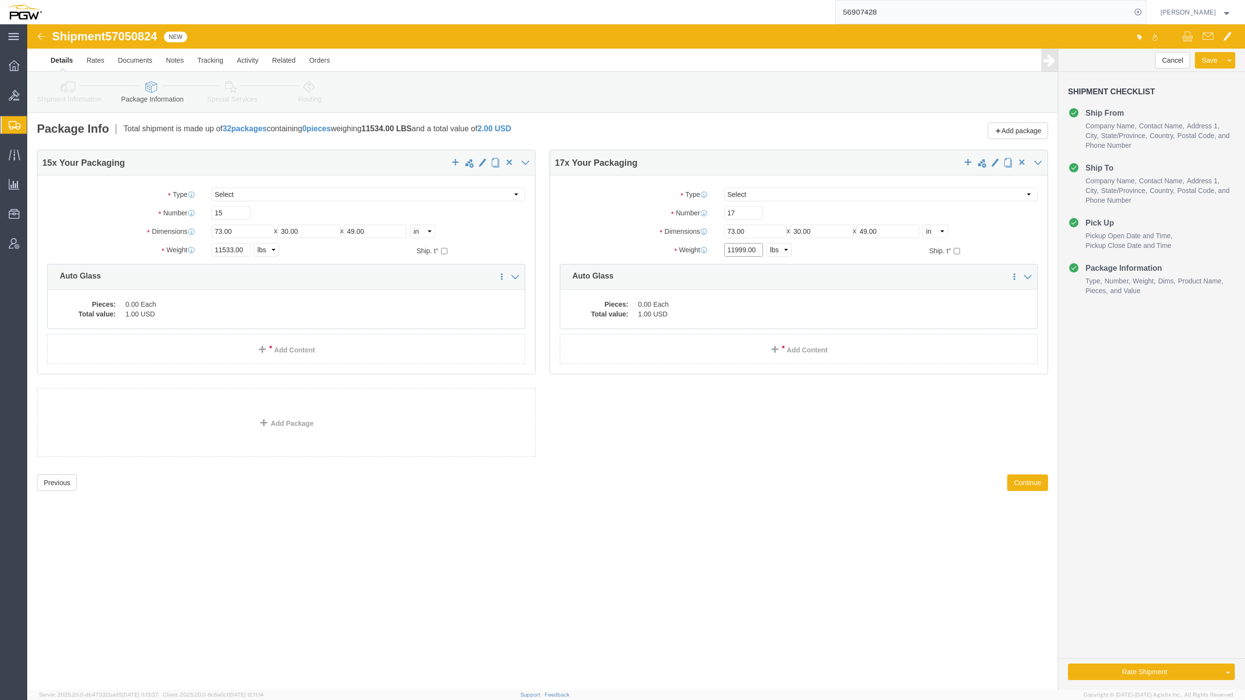
type input "11999.00"
click dd "1.00 USD"
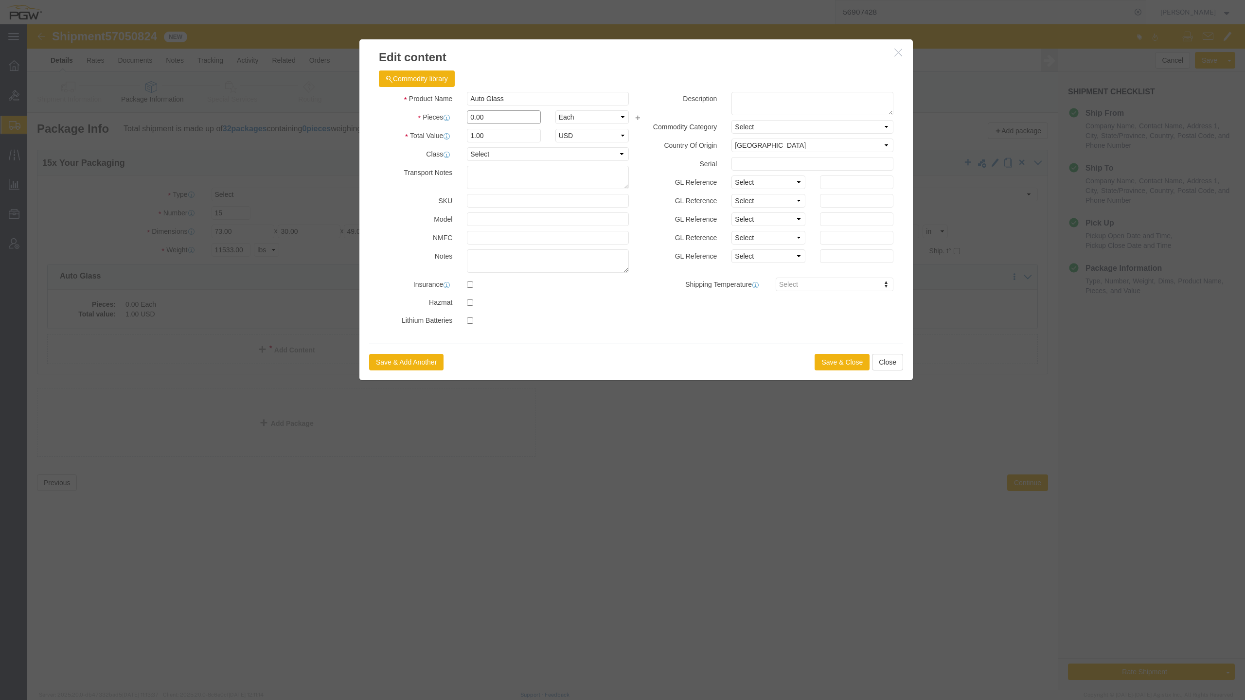
drag, startPoint x: 446, startPoint y: 90, endPoint x: 438, endPoint y: 88, distance: 8.5
click div "0.00"
type input "15.00"
type input "15"
click button "Save & Close"
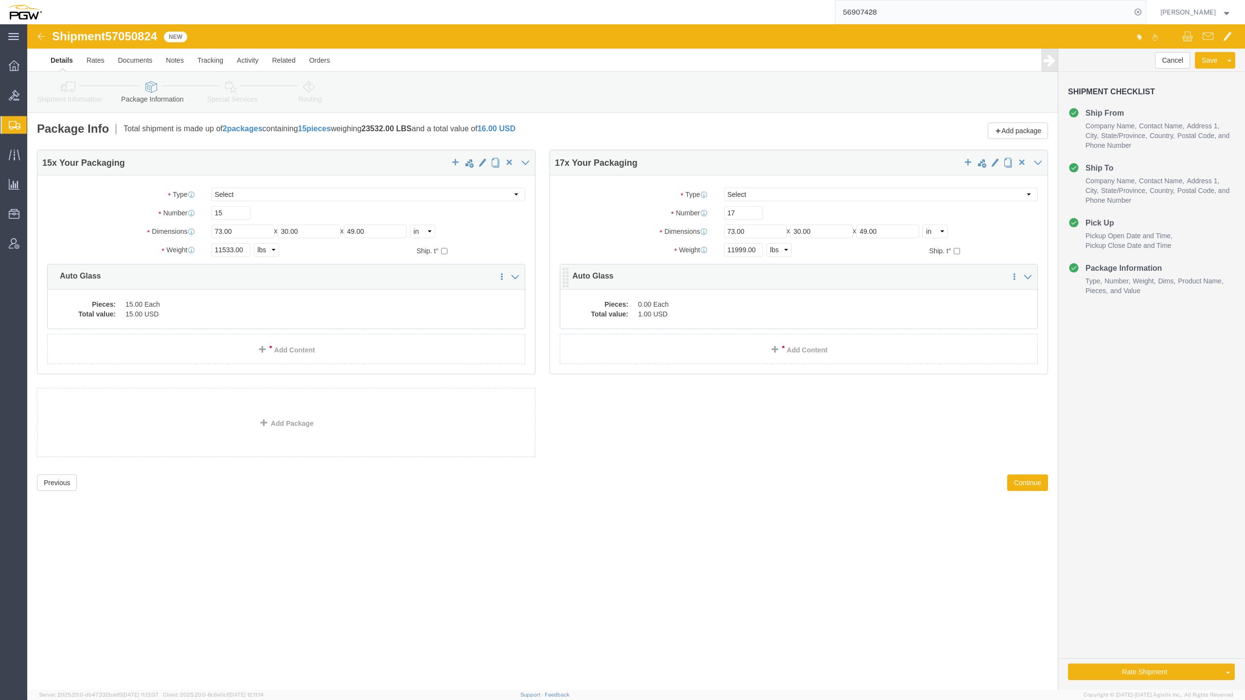
click dd "0.00 Each"
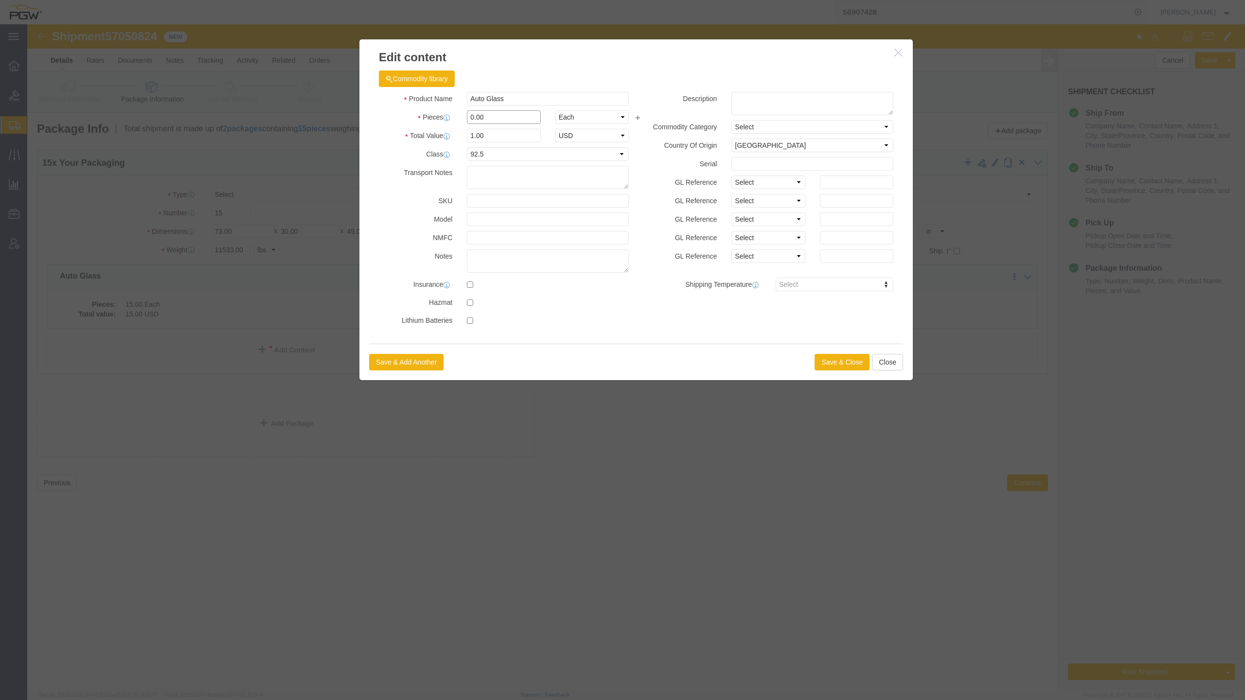
click div "0.00"
type input "17.00"
type input "17"
click button "Save & Close"
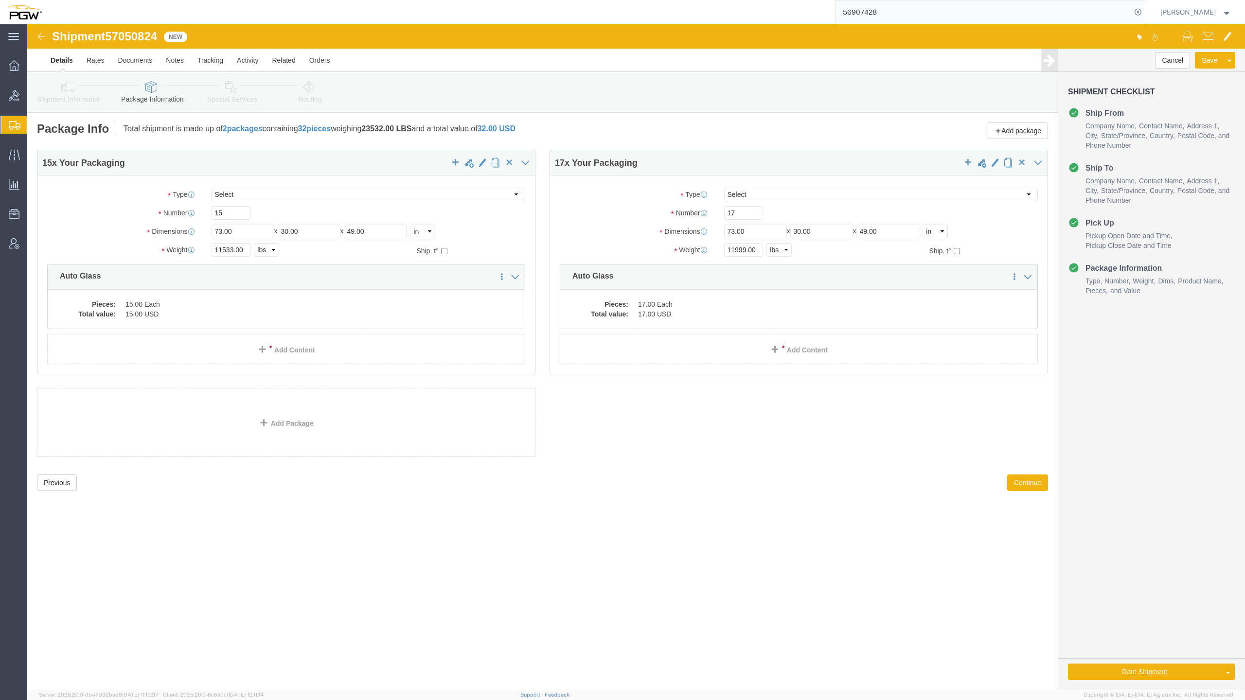
click div "15 x Your Packaging Package Type Select Bale(s) Basket(s) Bolt(s) Bottle(s) Buc…"
click button "Continue"
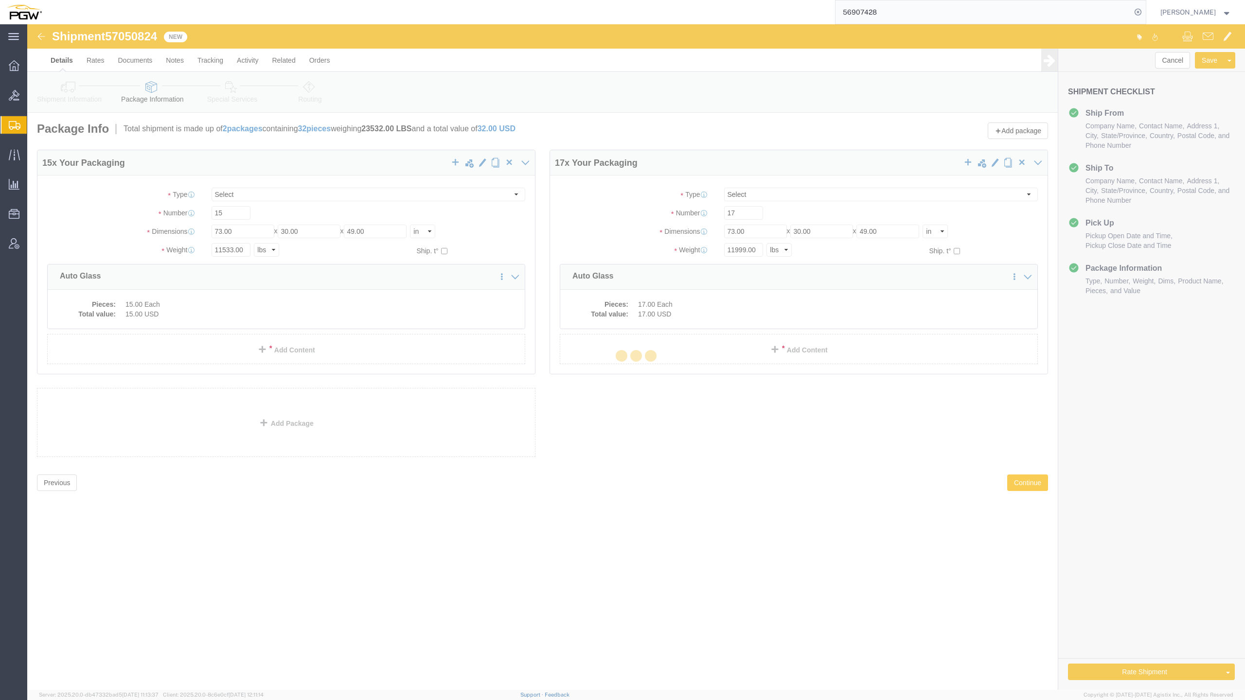
select select
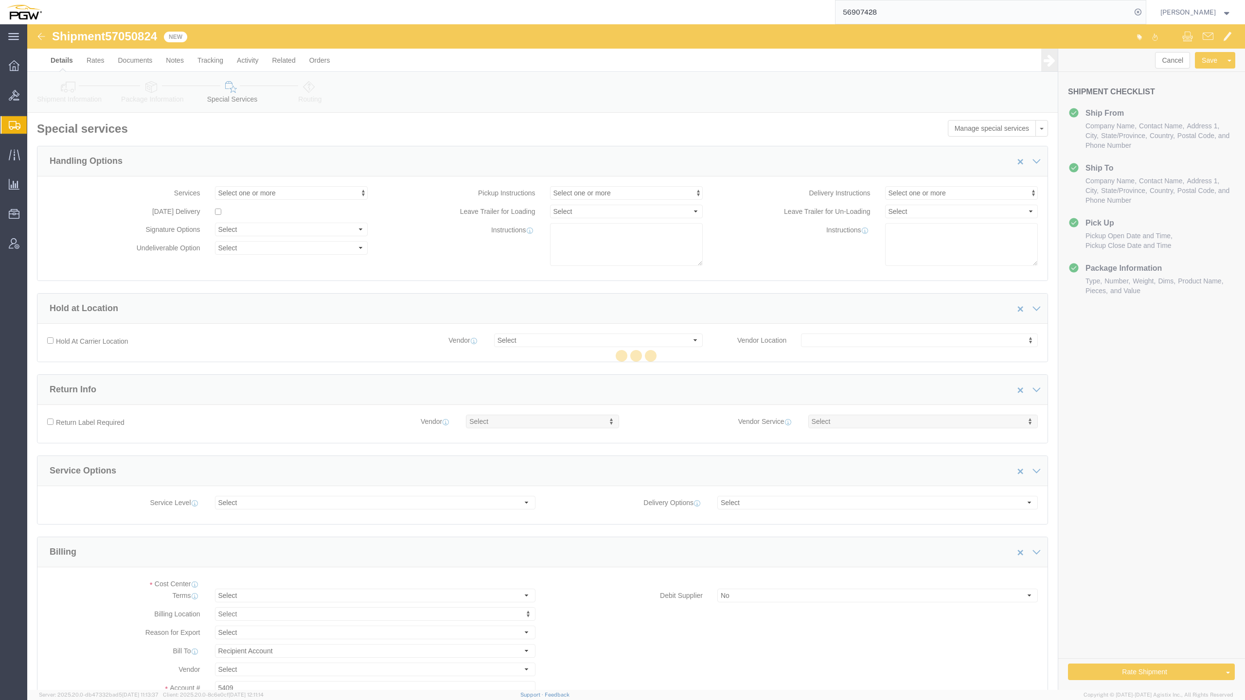
select select "COSTCENTER"
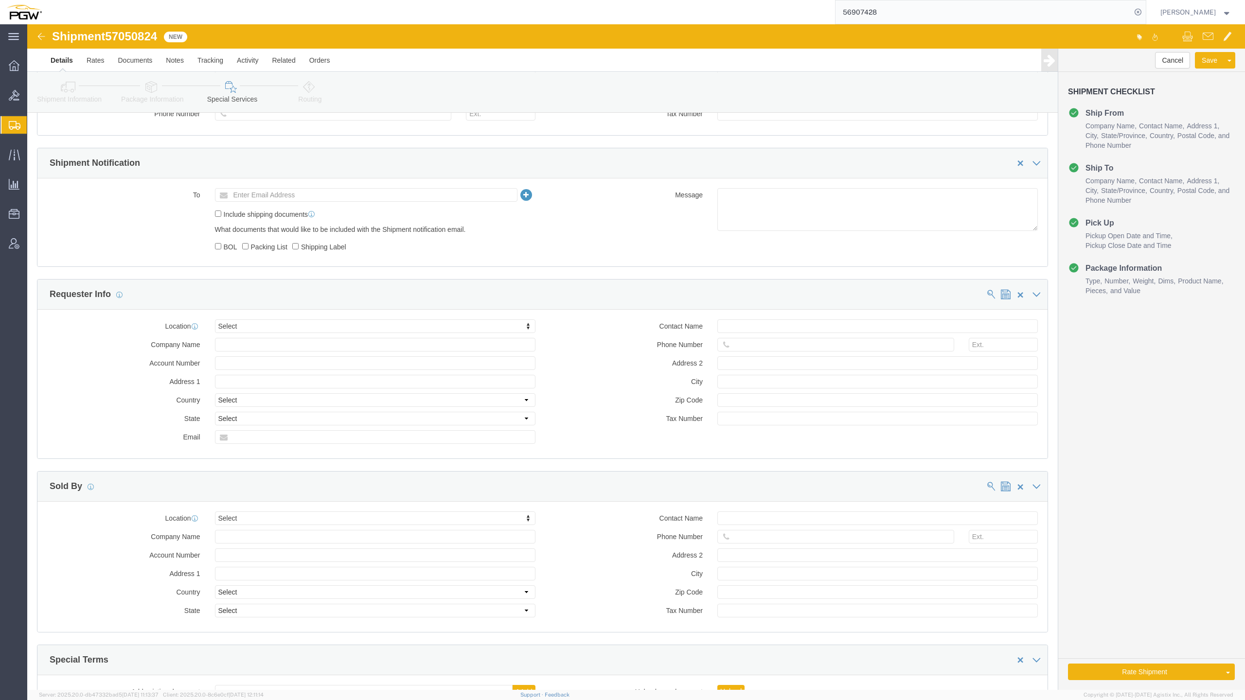
scroll to position [811, 0]
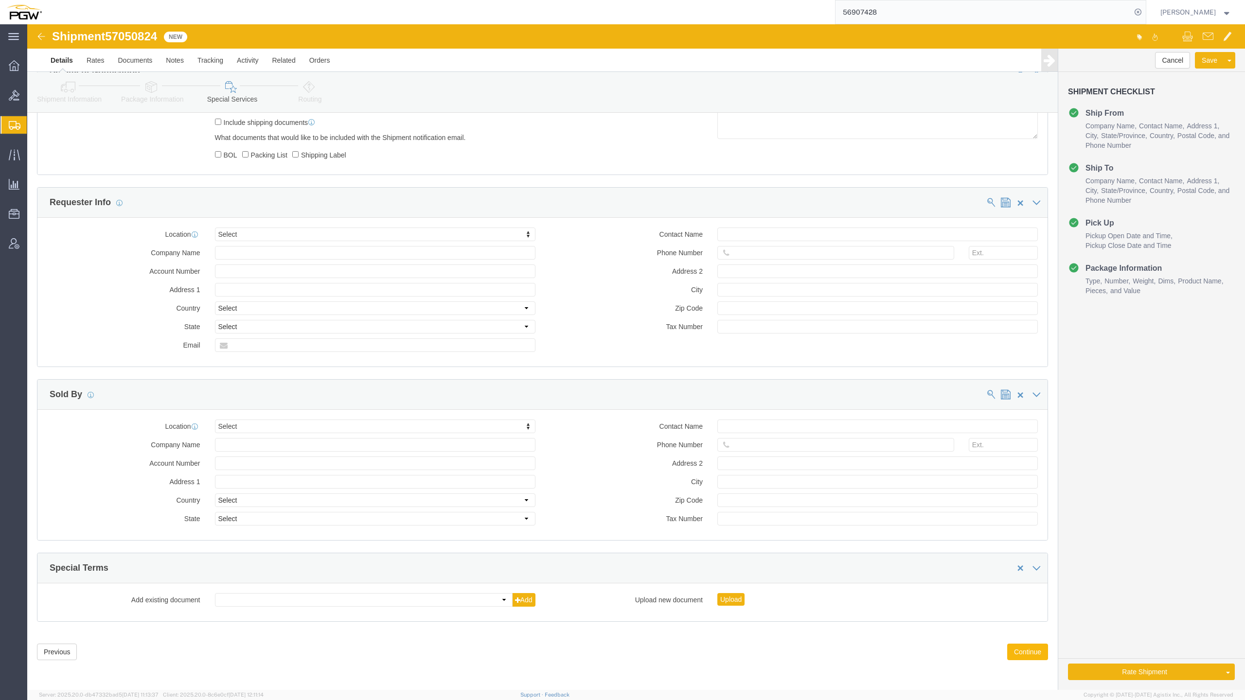
click button "Continue"
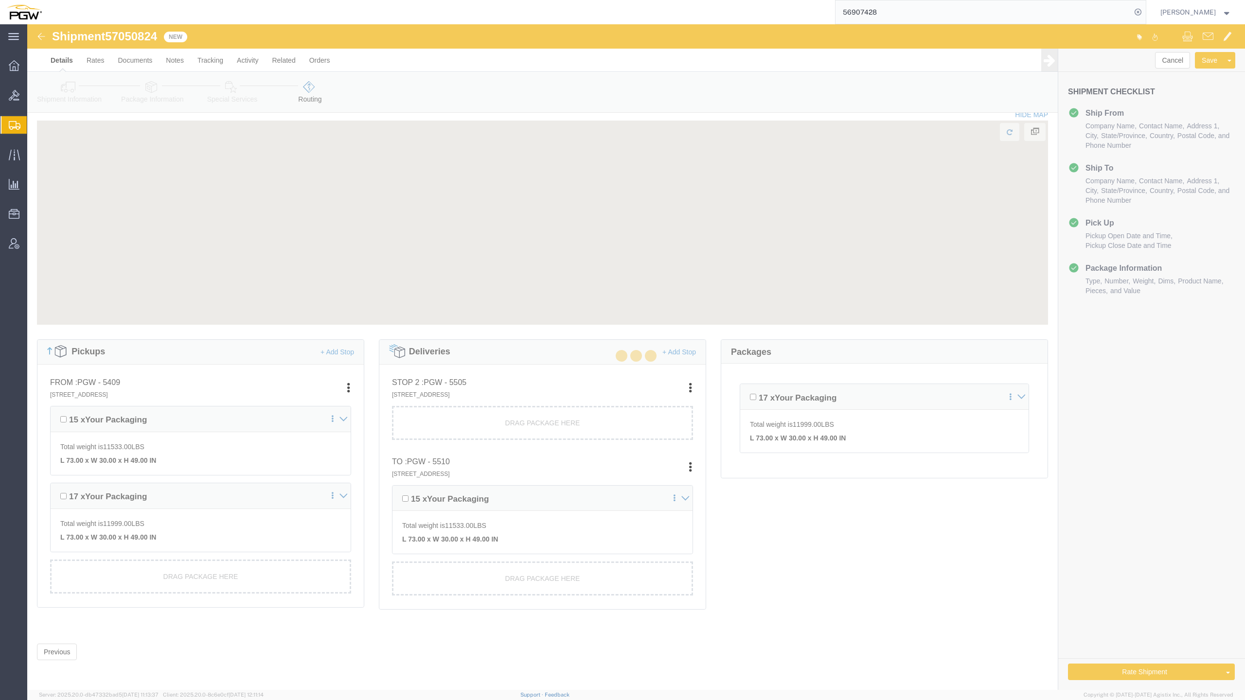
scroll to position [25, 0]
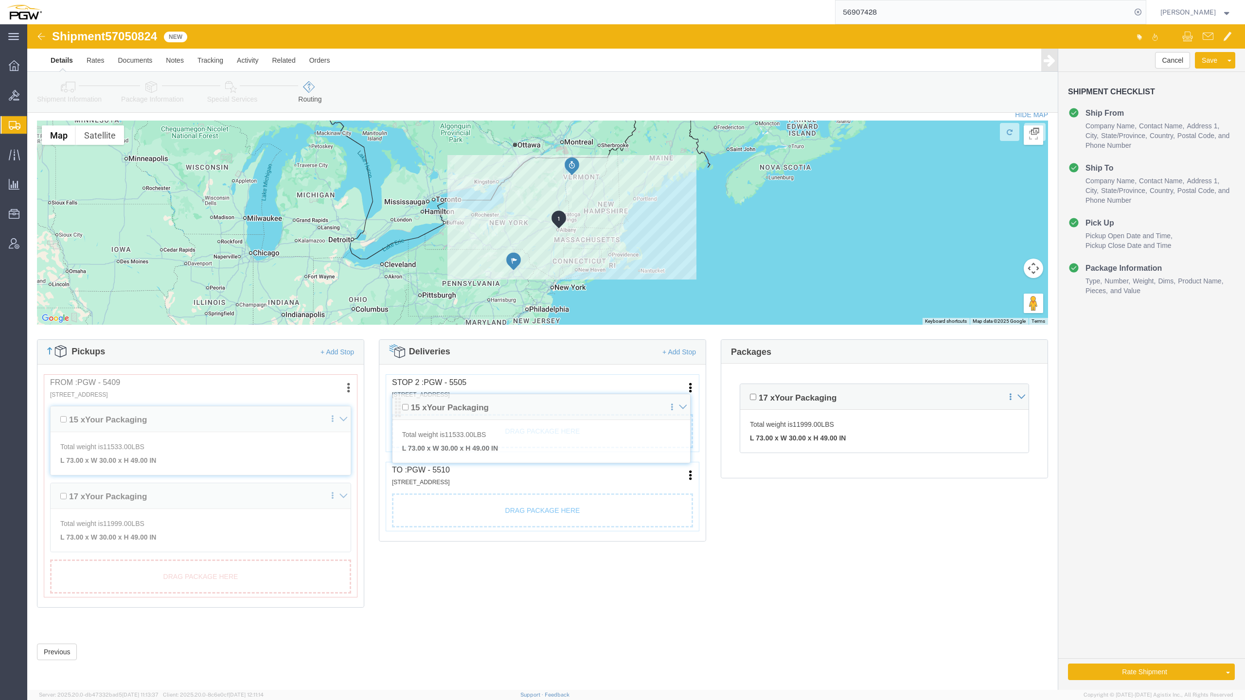
drag, startPoint x: 368, startPoint y: 470, endPoint x: 369, endPoint y: 378, distance: 91.9
click div "Pickups + Add Stop From : PGW - 5409 [STREET_ADDRESS] Edit Move to top Move to …"
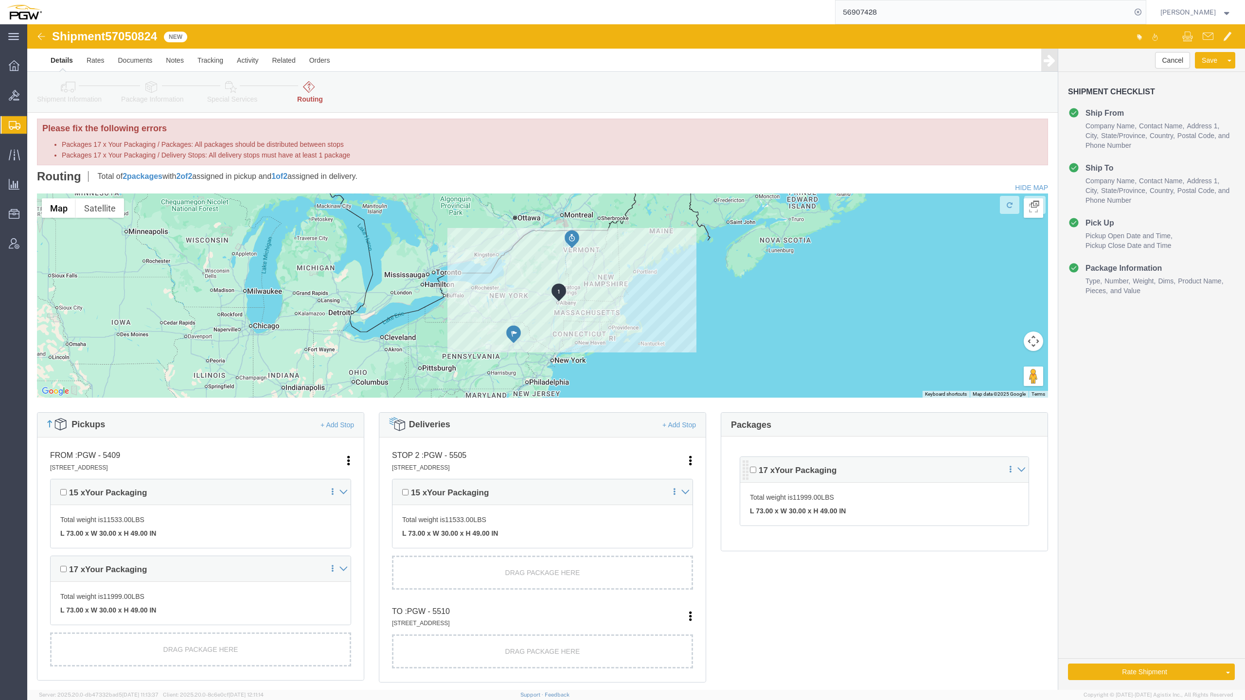
scroll to position [77, 0]
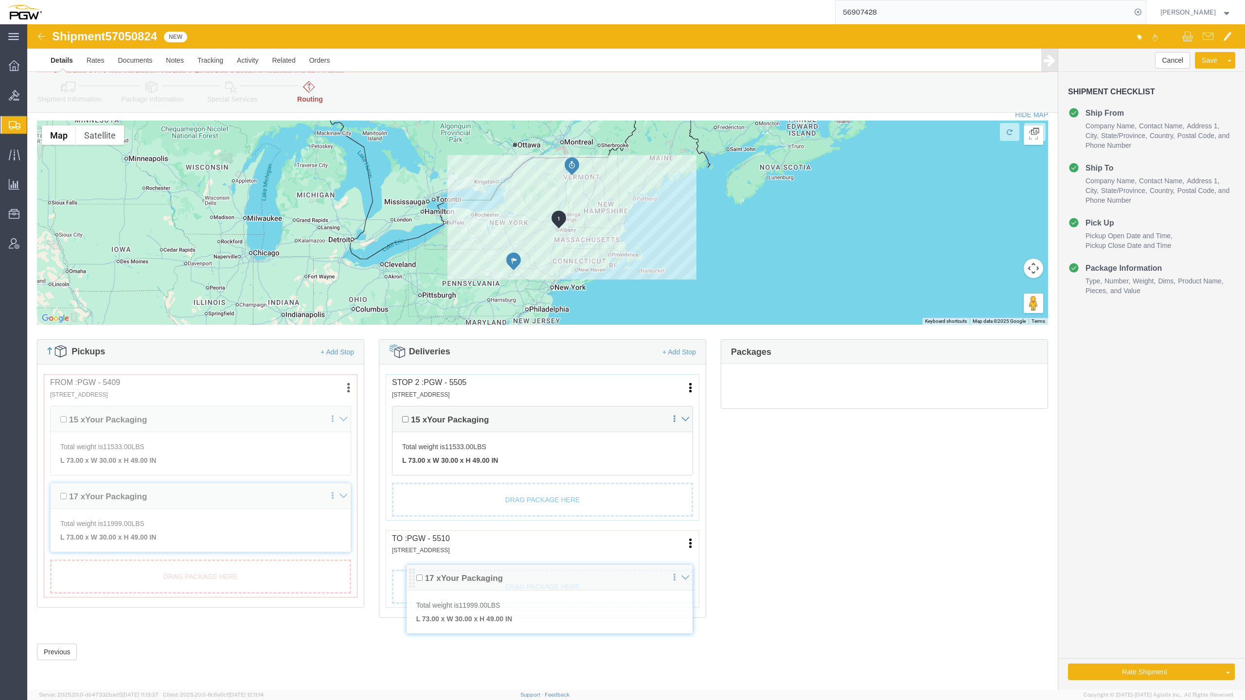
drag, startPoint x: 714, startPoint y: 374, endPoint x: 382, endPoint y: 554, distance: 377.4
click div "Pickups + Add Stop From : PGW - 5409 [STREET_ADDRESS] Edit Move to top Move to …"
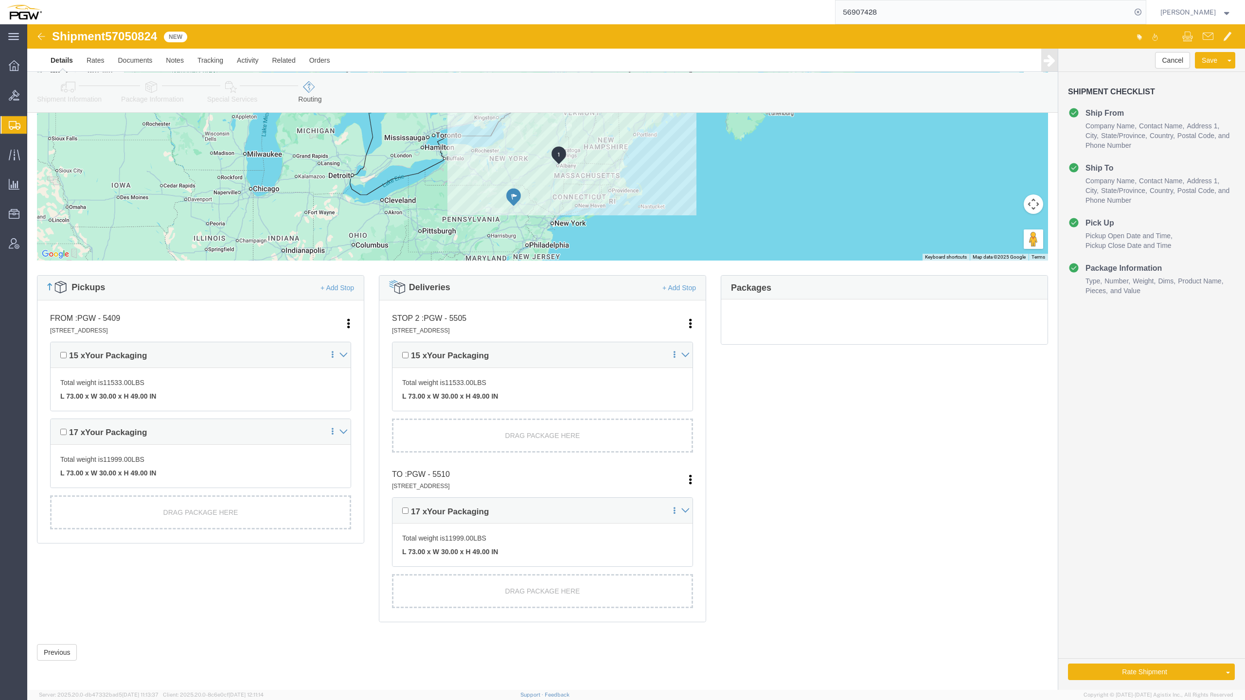
scroll to position [92, 0]
click button "Rate Shipment"
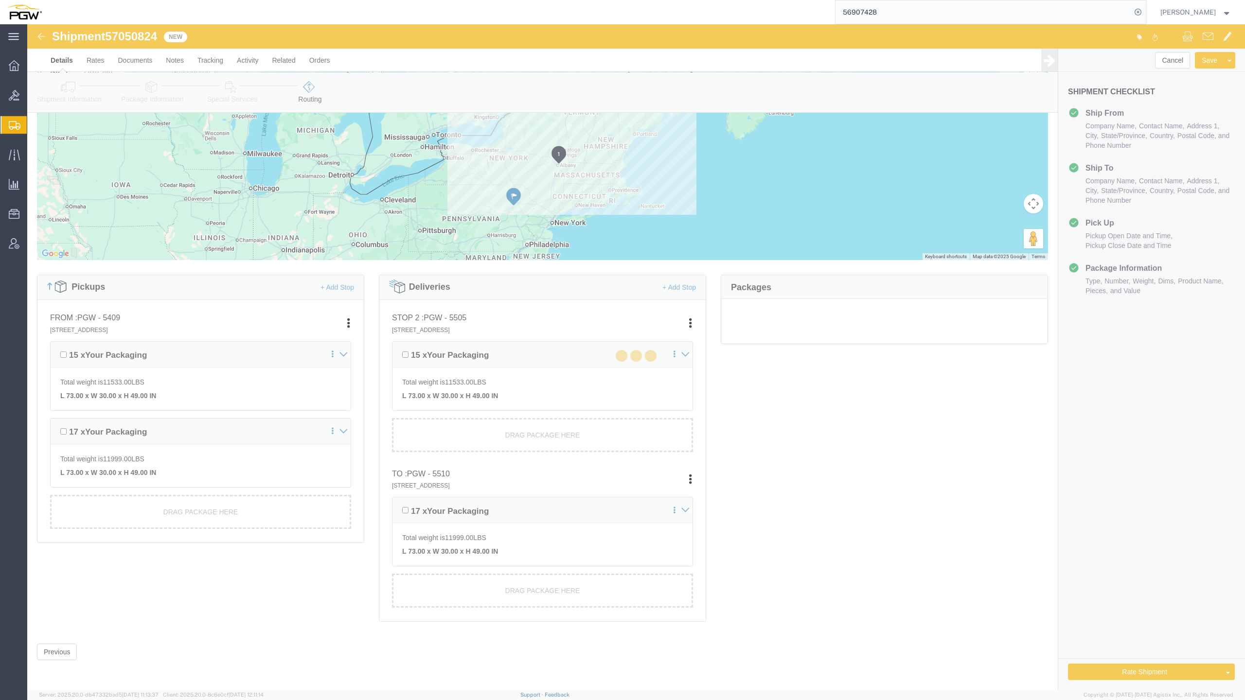
scroll to position [0, 0]
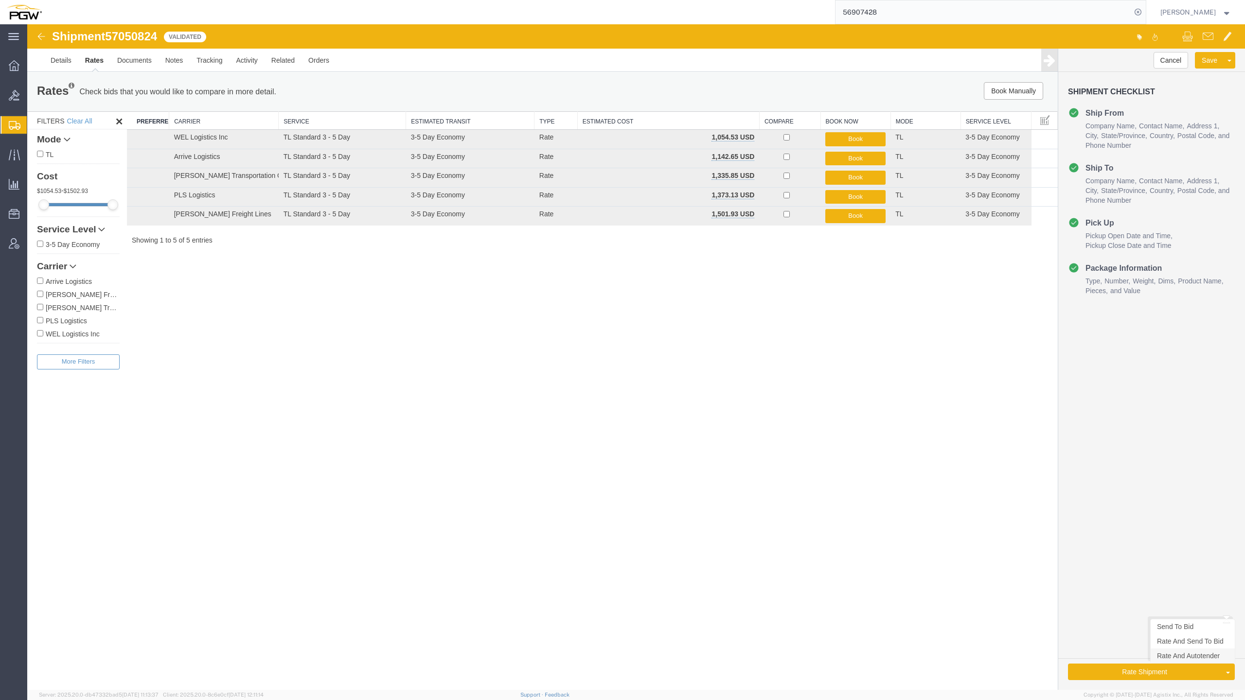
click at [1182, 660] on link "Rate And Autotender" at bounding box center [1192, 656] width 84 height 15
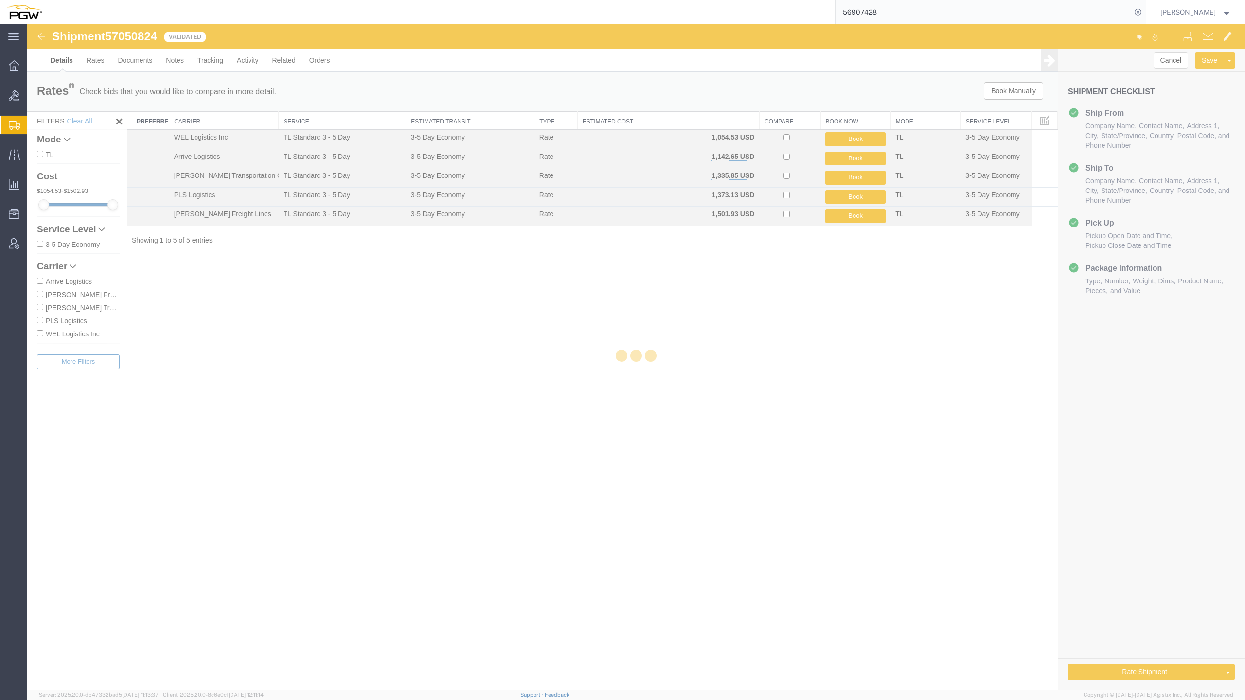
select select "61931"
select select "30297"
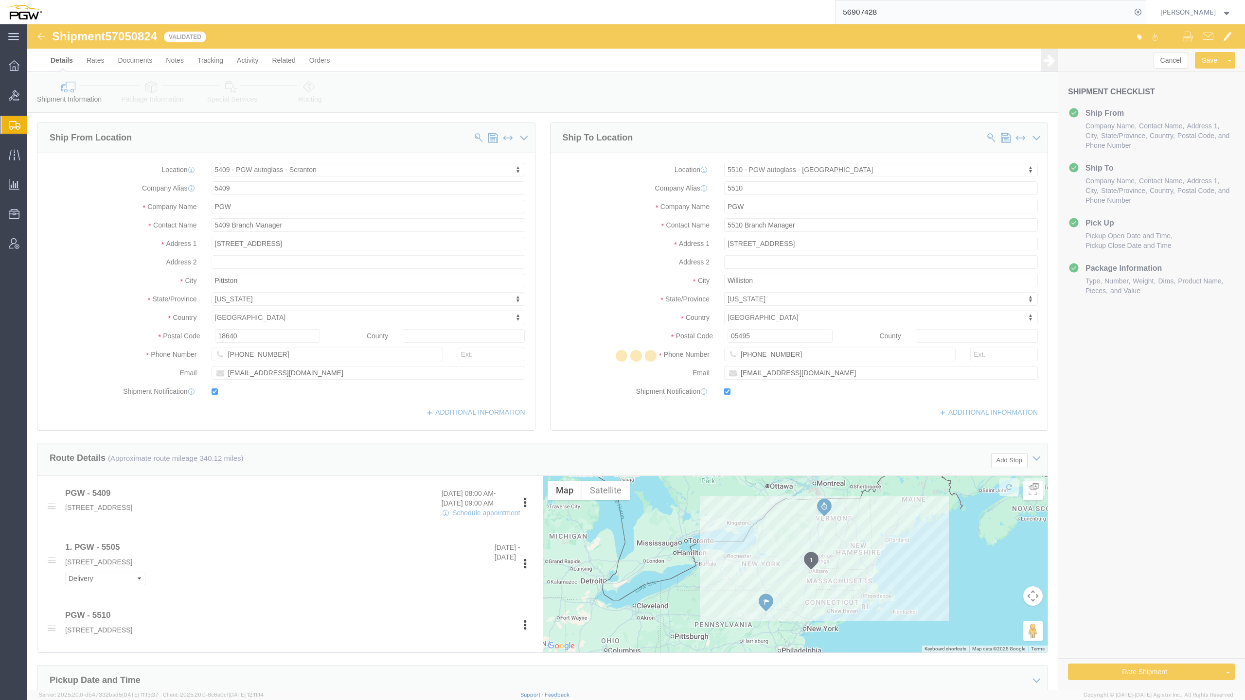
select select "61931"
select select "30297"
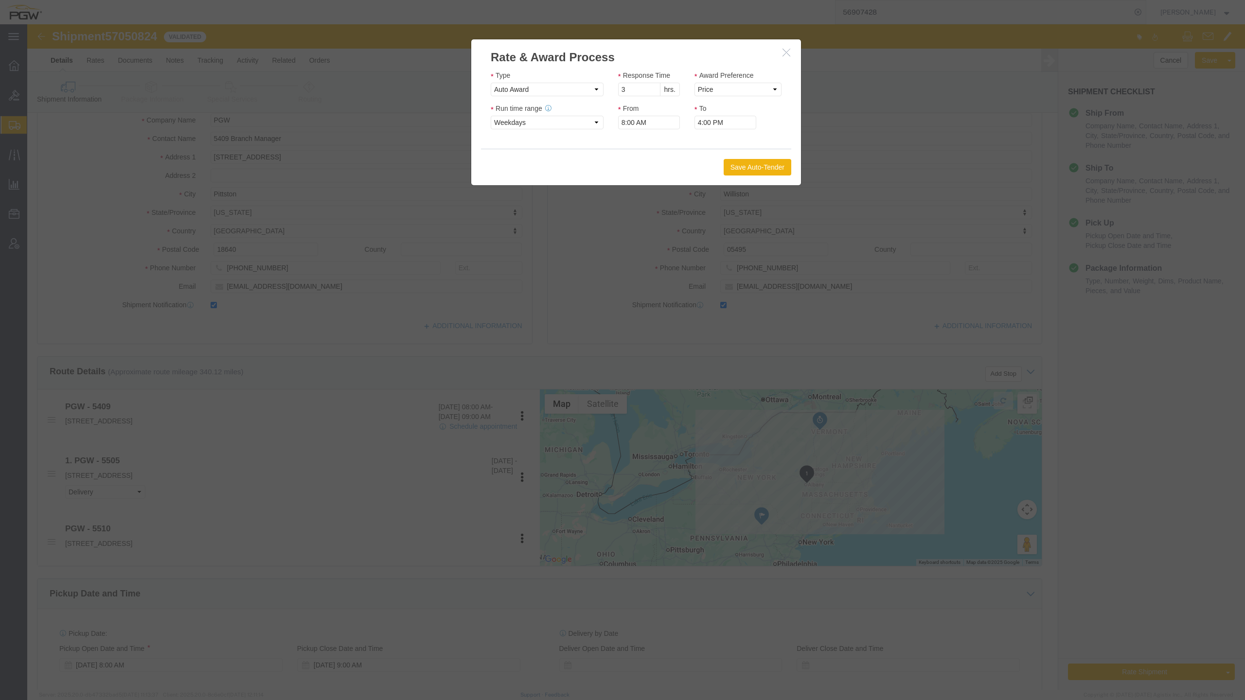
scroll to position [129, 0]
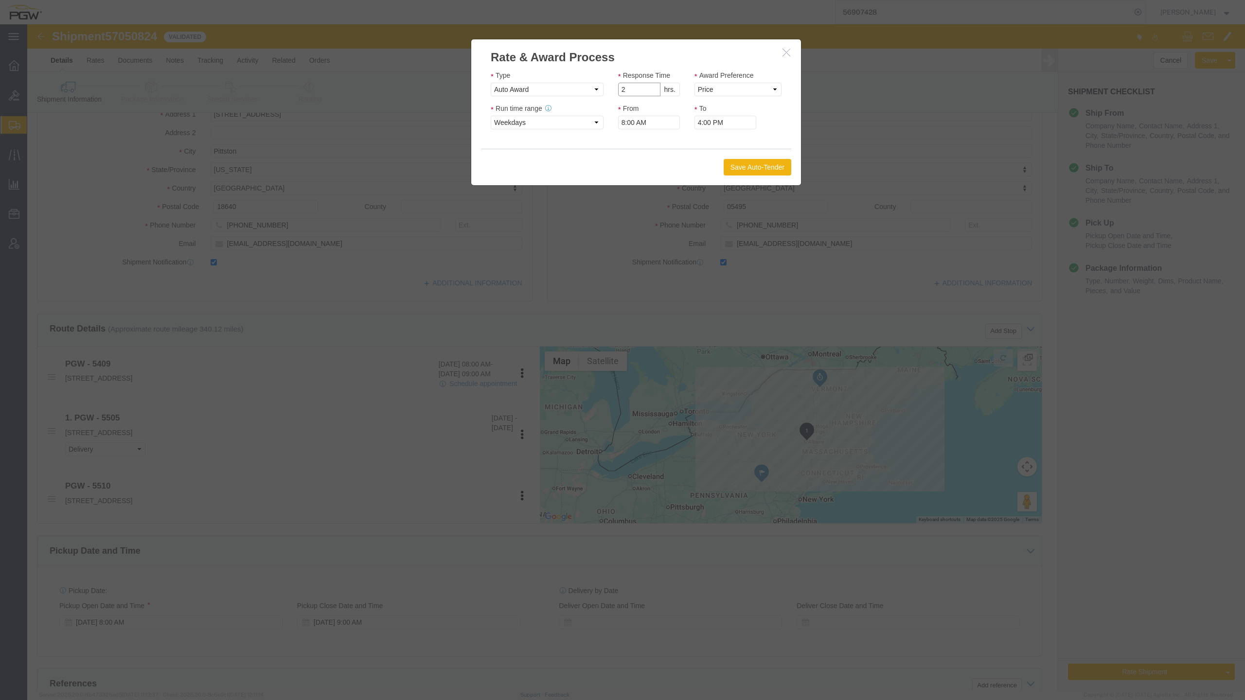
type input "2"
click input "2"
click div "Award Preference Price Carrier Rank"
click select "Price Carrier Rank"
select select "LANE_RANK"
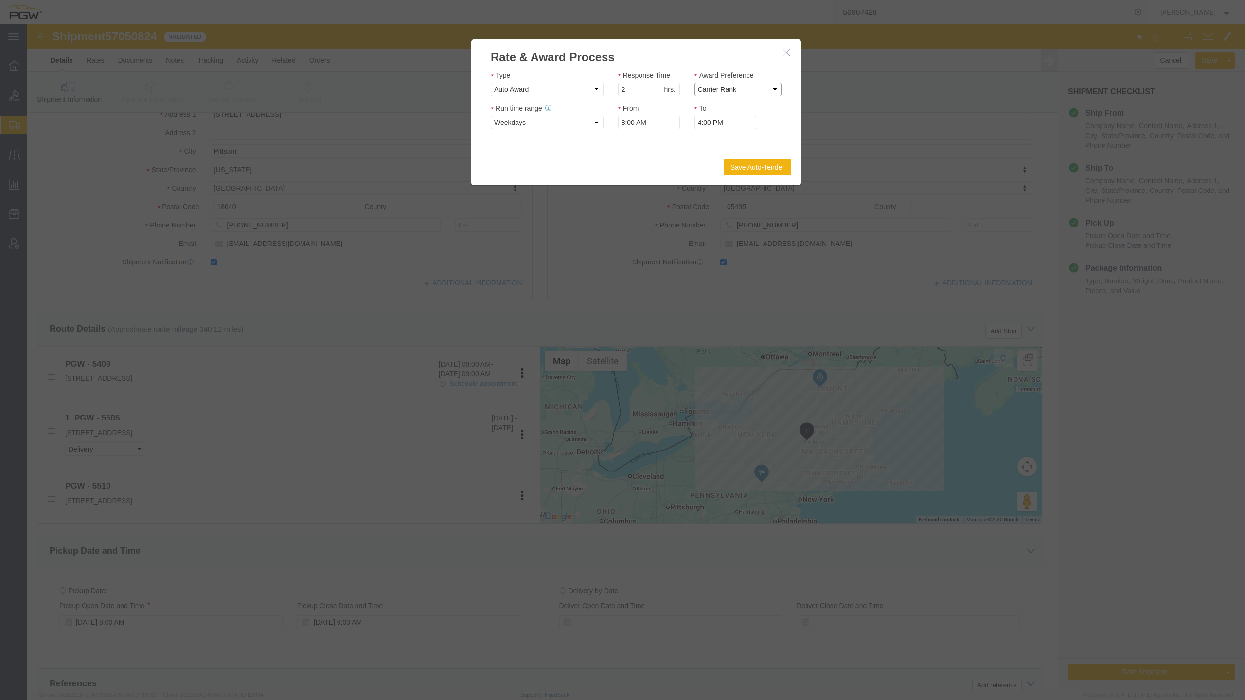
click select "Price Carrier Rank"
click button "Save Auto-Tender"
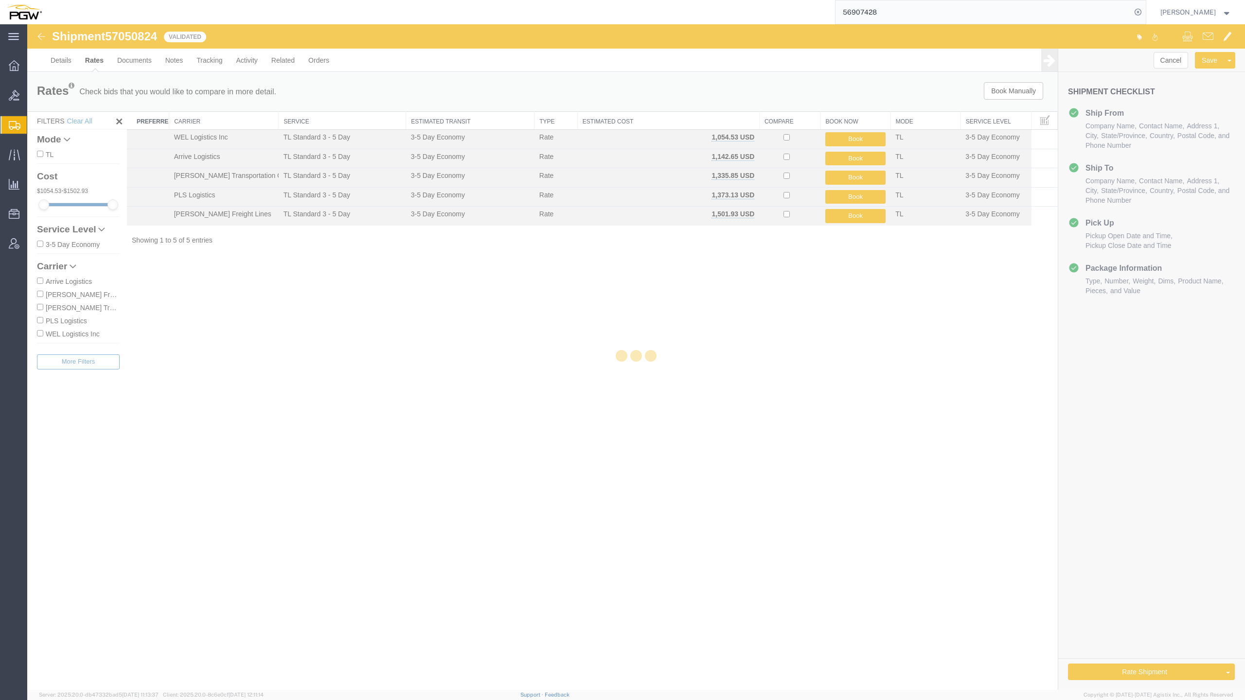
scroll to position [0, 0]
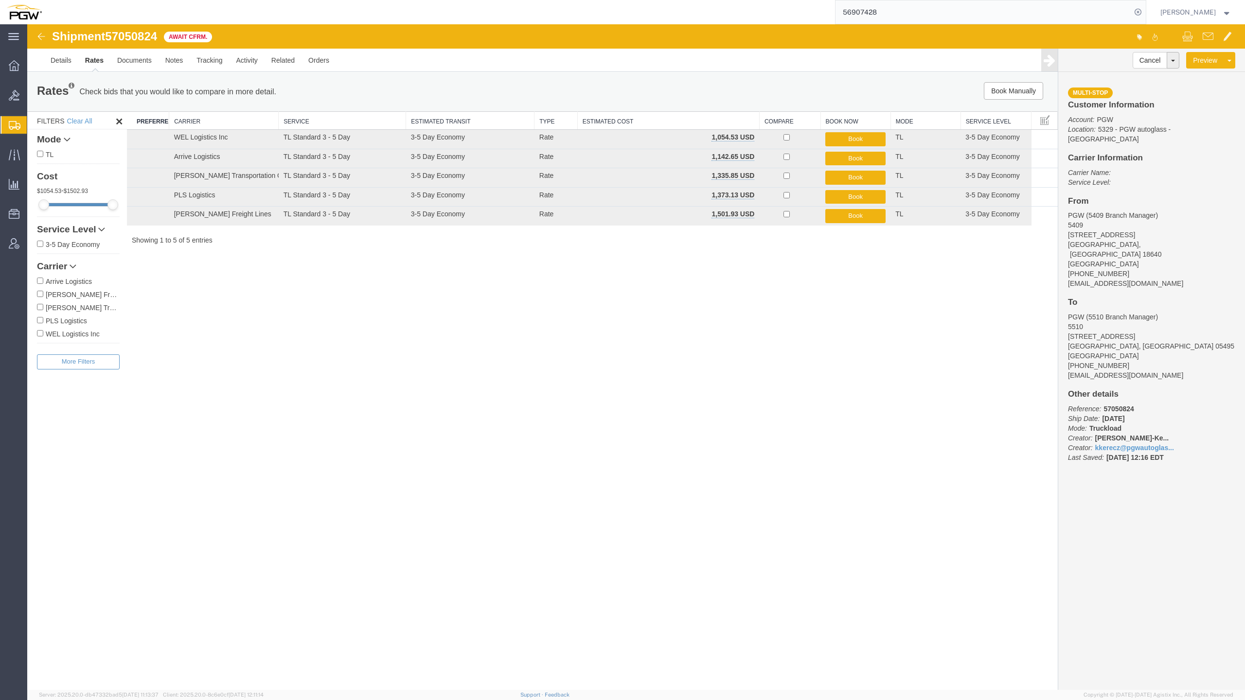
click at [127, 32] on span "57050824" at bounding box center [131, 36] width 52 height 13
copy span "57050824"
click at [411, 0] on div "56907428" at bounding box center [597, 12] width 1097 height 24
